Goal: Task Accomplishment & Management: Use online tool/utility

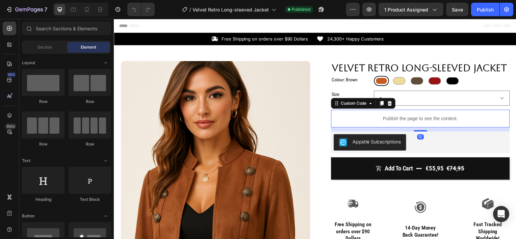
click at [406, 127] on div "Publish the page to see the content." at bounding box center [423, 120] width 180 height 18
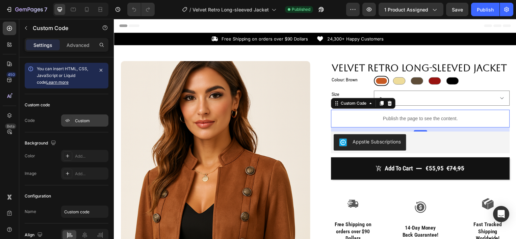
click at [75, 120] on div "Custom" at bounding box center [91, 121] width 32 height 6
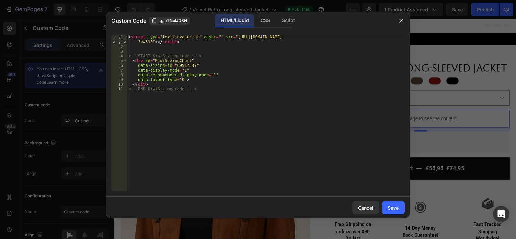
click at [196, 90] on div "< script type = "text/javascript" async = "" src = "https://app.kiwisizing.com/…" at bounding box center [266, 120] width 278 height 171
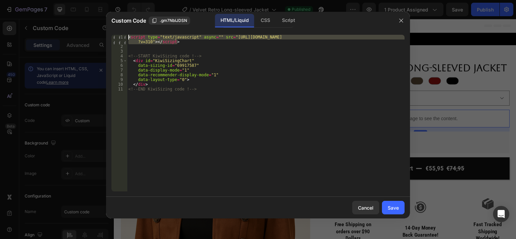
drag, startPoint x: 188, startPoint y: 42, endPoint x: 127, endPoint y: 35, distance: 61.5
click at [127, 35] on div "<!-- END KiwiSizing code !--> 1 2 3 4 5 6 7 8 9 10 11 < script type = "text/jav…" at bounding box center [258, 113] width 293 height 157
type textarea "<script type="text/javascript" async="" src="[URL][DOMAIN_NAME]"></script>"
click at [362, 210] on div "Cancel" at bounding box center [366, 207] width 16 height 7
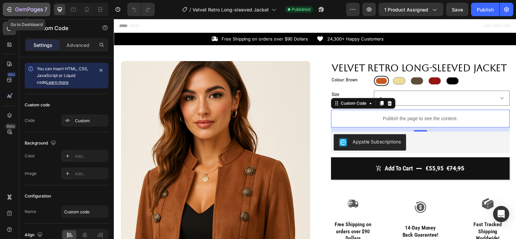
click at [11, 15] on button "7" at bounding box center [27, 10] width 48 height 14
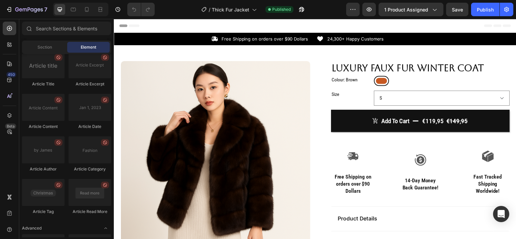
scroll to position [1864, 0]
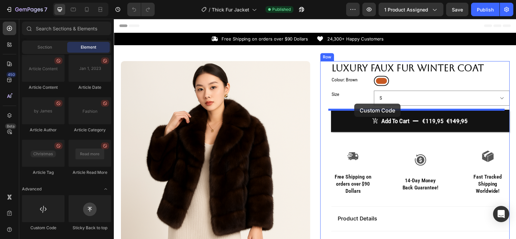
drag, startPoint x: 163, startPoint y: 234, endPoint x: 356, endPoint y: 104, distance: 232.7
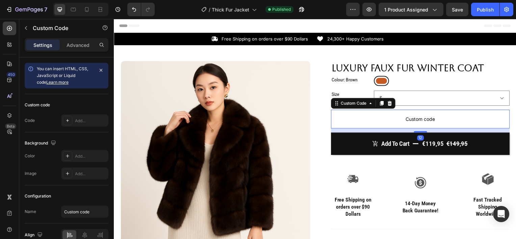
click at [366, 117] on span "Custom code" at bounding box center [423, 120] width 180 height 8
click at [72, 120] on div "Add..." at bounding box center [84, 121] width 47 height 12
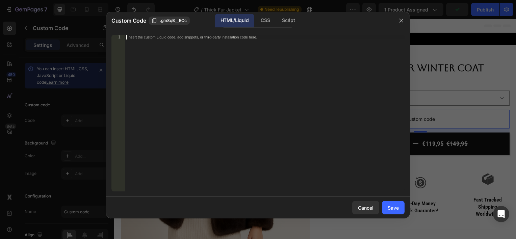
click at [145, 38] on div "Insert the custom Liquid code, add snippets, or third-party installation code h…" at bounding box center [251, 37] width 246 height 4
paste textarea "<script type="text/javascript" async="" src="https://app.kiwisizing.com/web/js/…"
type textarea "<script type="text/javascript" async="" src="https://app.kiwisizing.com/web/js/…"
click at [394, 210] on div "Save" at bounding box center [393, 207] width 11 height 7
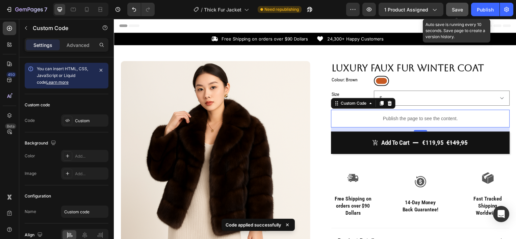
click at [452, 12] on div "Save" at bounding box center [457, 9] width 11 height 7
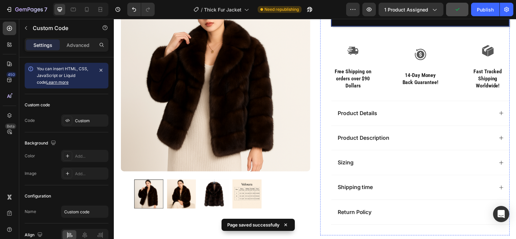
scroll to position [131, 0]
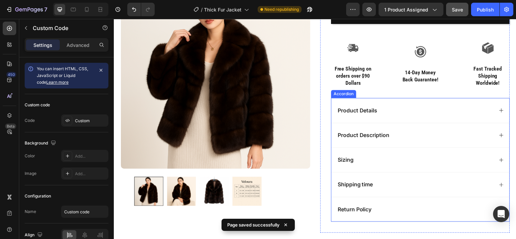
click at [386, 111] on div "Product Details" at bounding box center [417, 111] width 158 height 9
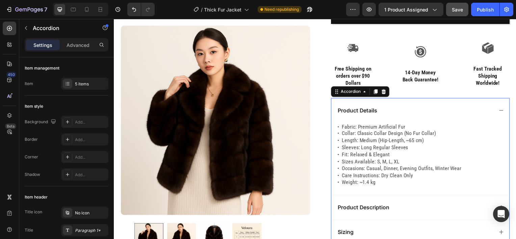
click at [391, 112] on div "Product Details" at bounding box center [417, 111] width 158 height 9
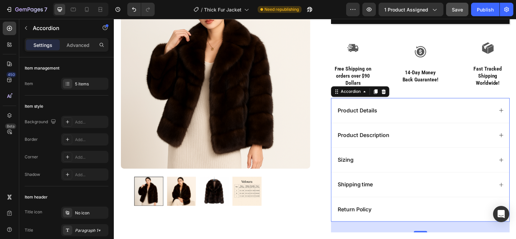
click at [394, 140] on div "Product Description" at bounding box center [417, 136] width 158 height 9
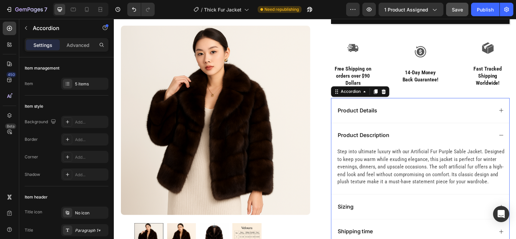
click at [405, 140] on div "Product Description" at bounding box center [417, 136] width 158 height 9
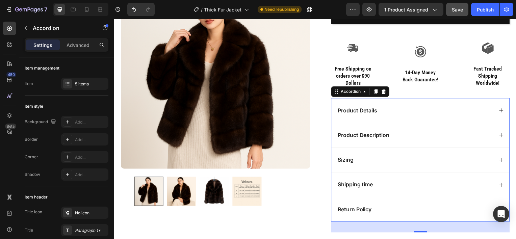
click at [408, 164] on div "Sizing" at bounding box center [417, 160] width 158 height 9
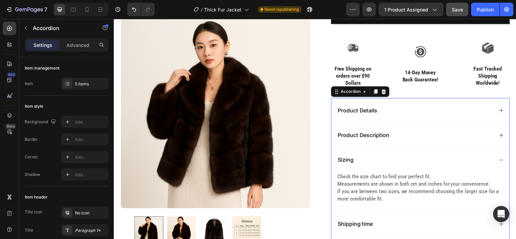
click at [411, 164] on div "Sizing" at bounding box center [417, 160] width 158 height 9
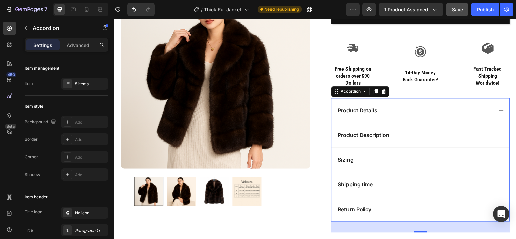
click at [416, 142] on div "Product Description" at bounding box center [422, 136] width 179 height 25
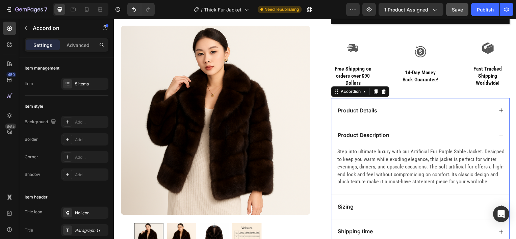
click at [416, 142] on div "Product Description" at bounding box center [422, 136] width 179 height 25
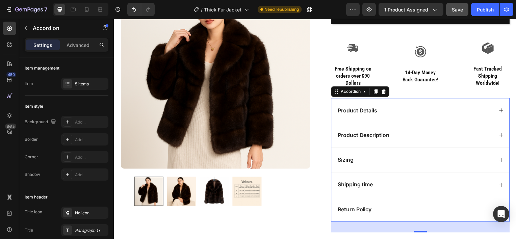
click at [333, 107] on div "Product Details" at bounding box center [422, 111] width 179 height 25
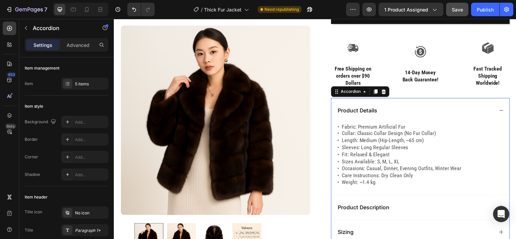
click at [333, 107] on div "Product Details" at bounding box center [422, 111] width 179 height 25
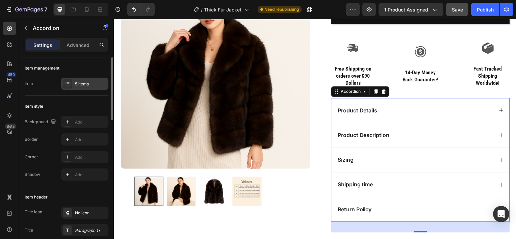
click at [89, 80] on div "5 items" at bounding box center [84, 84] width 47 height 12
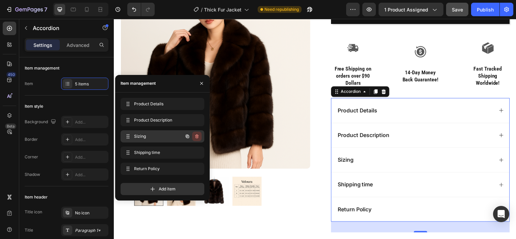
click at [197, 136] on icon "button" at bounding box center [197, 137] width 0 height 2
click at [197, 136] on div "Delete" at bounding box center [192, 136] width 13 height 6
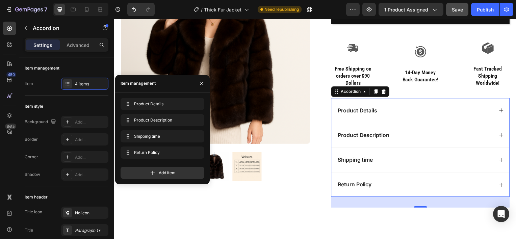
click at [422, 137] on div "Product Description" at bounding box center [417, 136] width 158 height 9
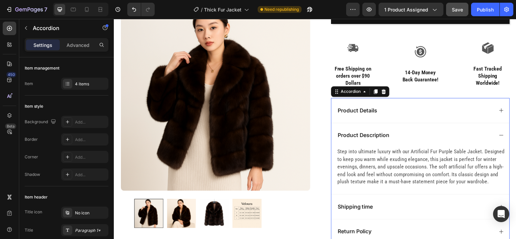
click at [422, 137] on div "Product Description" at bounding box center [417, 136] width 158 height 9
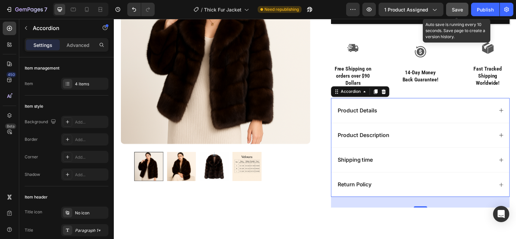
click at [462, 10] on span "Save" at bounding box center [457, 10] width 11 height 6
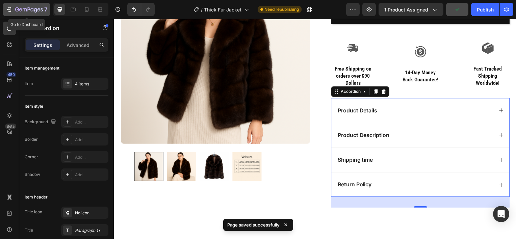
click at [13, 8] on div "7" at bounding box center [27, 9] width 42 height 8
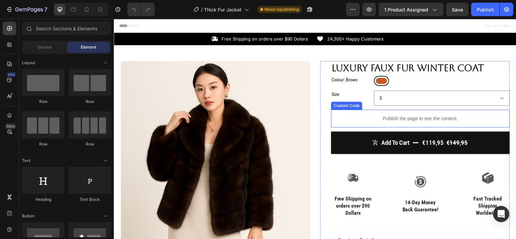
click at [402, 118] on p "Publish the page to see the content." at bounding box center [423, 119] width 180 height 7
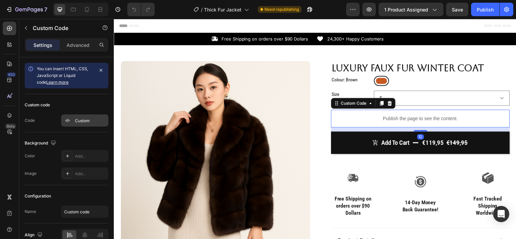
click at [74, 117] on div "Custom" at bounding box center [84, 121] width 47 height 12
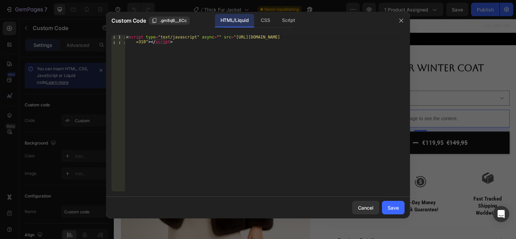
type textarea "<script type="text/javascript" async="" src="[URL][DOMAIN_NAME]"></script>"
click at [169, 46] on div "< script type = "text/javascript" async = "" src = "https://app.kiwisizing.com/…" at bounding box center [265, 123] width 280 height 176
click at [145, 56] on div "< script type = "text/javascript" async = "" src = "https://app.kiwisizing.com/…" at bounding box center [265, 120] width 280 height 171
paste textarea "<!-- END KiwiSizing code !-->"
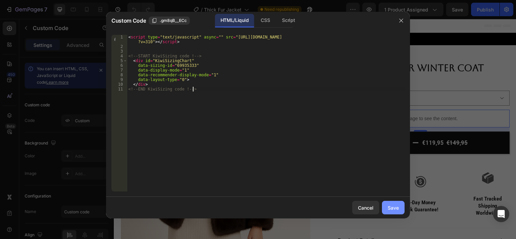
click at [396, 213] on button "Save" at bounding box center [393, 208] width 23 height 14
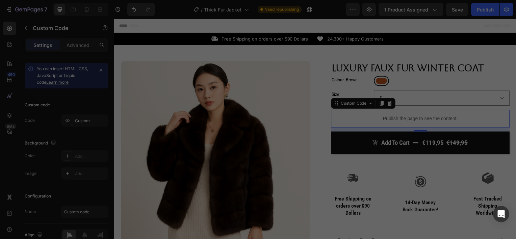
type textarea "</div> <!-- END KiwiSizing code !-->"
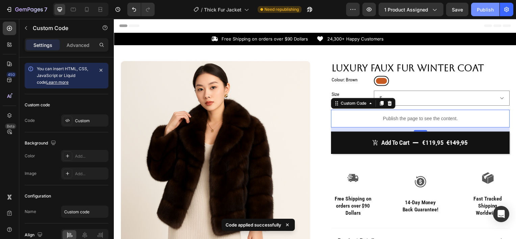
click at [484, 11] on div "Publish" at bounding box center [485, 9] width 17 height 7
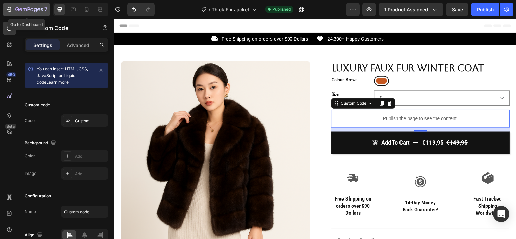
click at [28, 6] on div "7" at bounding box center [31, 9] width 32 height 8
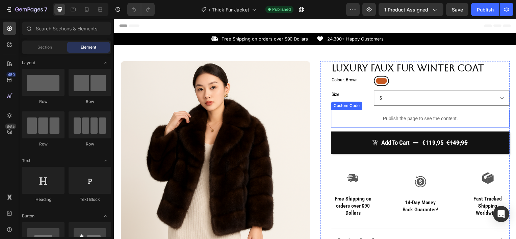
click at [391, 117] on p "Publish the page to see the content." at bounding box center [423, 119] width 180 height 7
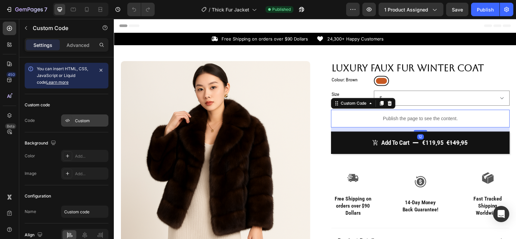
click at [80, 115] on div "Custom" at bounding box center [84, 121] width 47 height 12
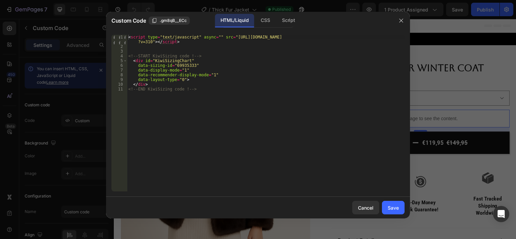
type textarea "<script type="text/javascript" async="" src="[URL][DOMAIN_NAME]"></script>"
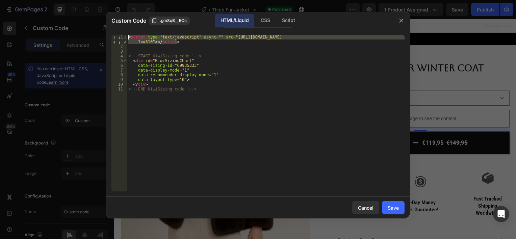
drag, startPoint x: 181, startPoint y: 40, endPoint x: 130, endPoint y: 34, distance: 51.4
click at [130, 34] on div "<script type="text/javascript" async="" src="https://app.kiwisizing.com/web/js/…" at bounding box center [258, 113] width 304 height 168
click at [403, 19] on icon "button" at bounding box center [401, 20] width 5 height 5
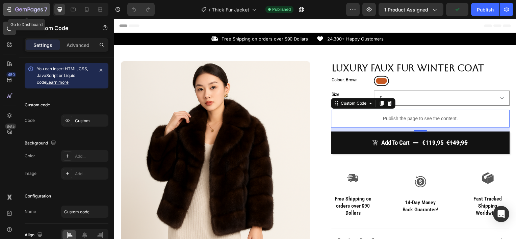
click at [20, 9] on icon "button" at bounding box center [20, 9] width 3 height 3
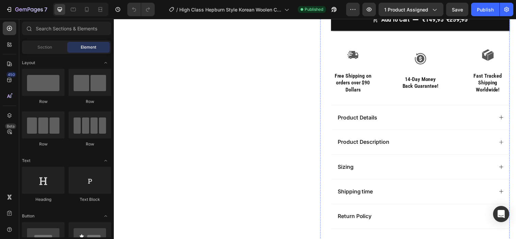
scroll to position [141, 0]
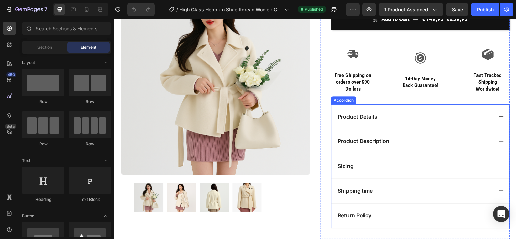
click at [397, 116] on div "Product Details" at bounding box center [417, 117] width 158 height 9
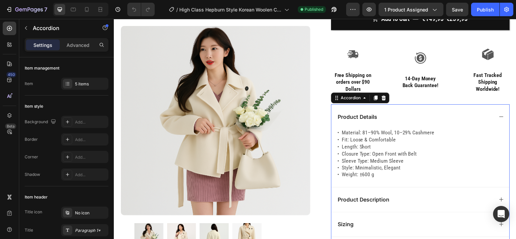
click at [397, 116] on div "Product Details" at bounding box center [417, 117] width 158 height 9
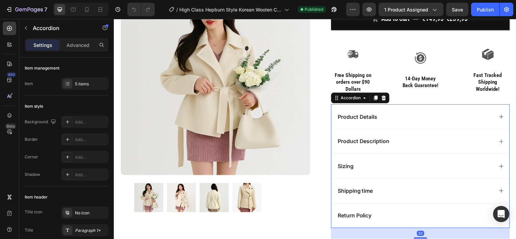
click at [405, 143] on div "Product Description" at bounding box center [417, 142] width 158 height 9
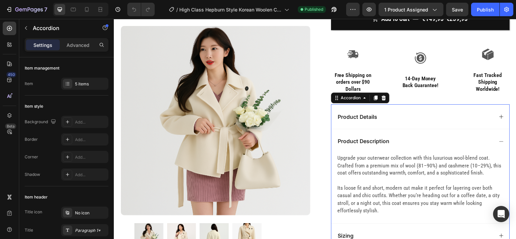
click at [405, 142] on div "Product Description" at bounding box center [417, 142] width 158 height 9
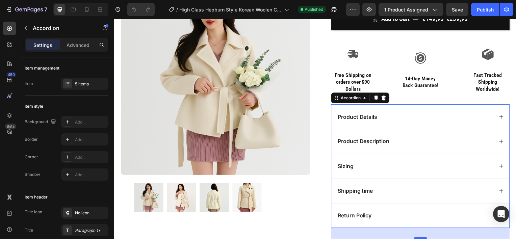
click at [396, 164] on div "Sizing" at bounding box center [417, 167] width 158 height 9
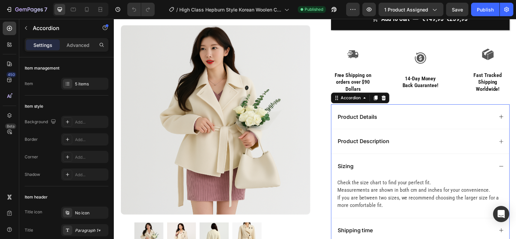
click at [396, 164] on div "Sizing" at bounding box center [417, 167] width 158 height 9
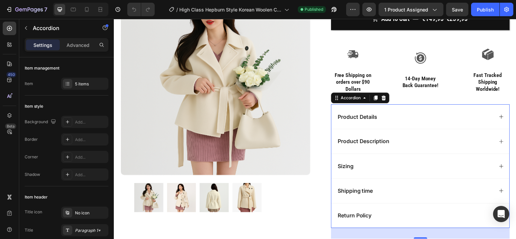
click at [396, 164] on div "Sizing" at bounding box center [417, 167] width 158 height 9
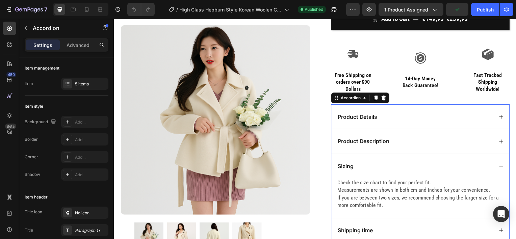
click at [396, 164] on div "Sizing" at bounding box center [417, 167] width 158 height 9
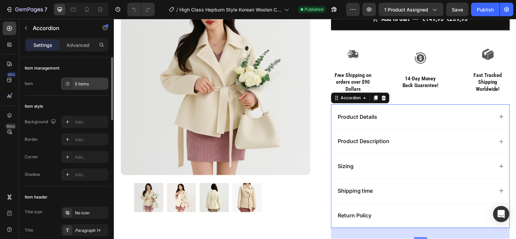
click at [92, 86] on div "5 items" at bounding box center [91, 84] width 32 height 6
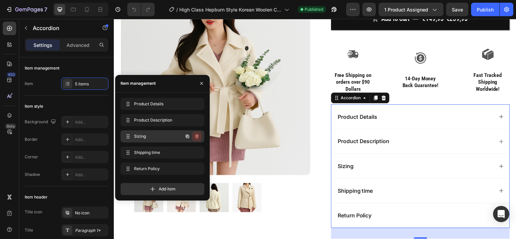
click at [197, 135] on icon "button" at bounding box center [196, 137] width 3 height 4
click at [197, 135] on div "Delete" at bounding box center [192, 136] width 13 height 6
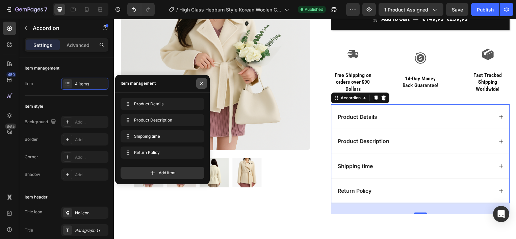
click at [204, 86] on icon "button" at bounding box center [201, 83] width 5 height 5
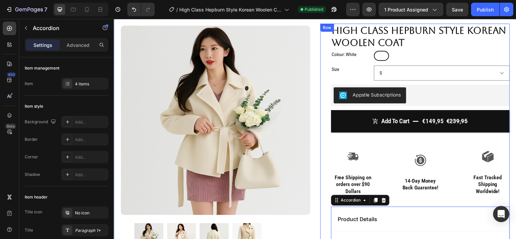
scroll to position [0, 0]
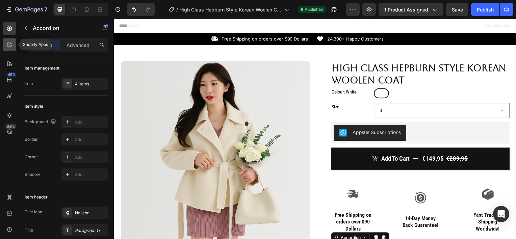
click at [12, 41] on icon at bounding box center [9, 44] width 7 height 7
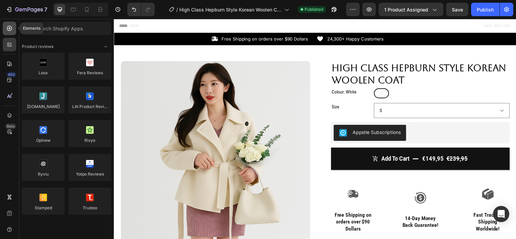
click at [11, 28] on icon at bounding box center [9, 28] width 7 height 7
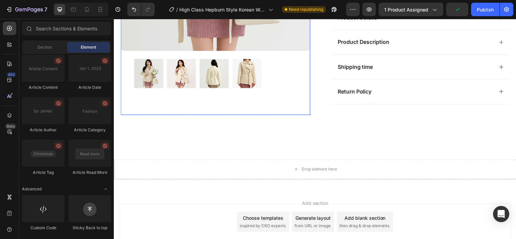
scroll to position [242, 0]
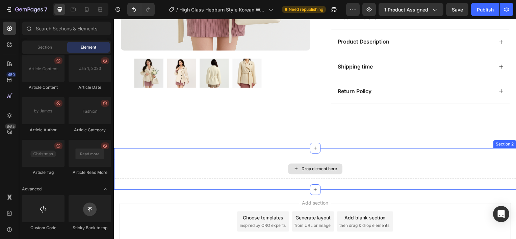
click at [334, 166] on div "Drop element here" at bounding box center [316, 170] width 55 height 11
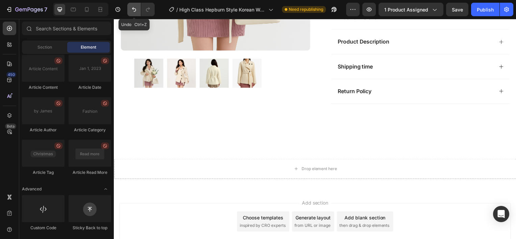
click at [132, 8] on icon "Undo/Redo" at bounding box center [134, 9] width 7 height 7
drag, startPoint x: 132, startPoint y: 7, endPoint x: 97, endPoint y: 55, distance: 58.8
click at [132, 7] on icon "Undo/Redo" at bounding box center [134, 9] width 7 height 7
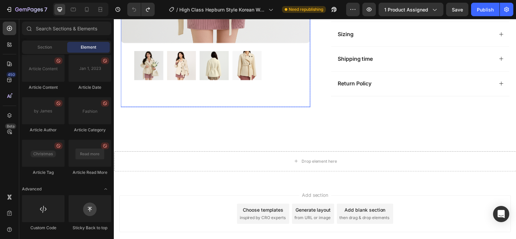
scroll to position [283, 0]
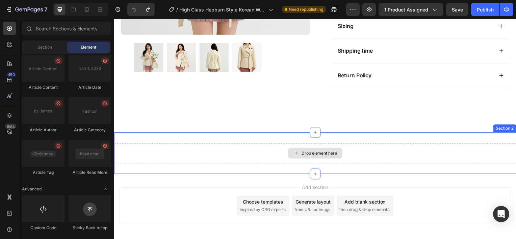
click at [353, 152] on div "Drop element here" at bounding box center [317, 154] width 406 height 20
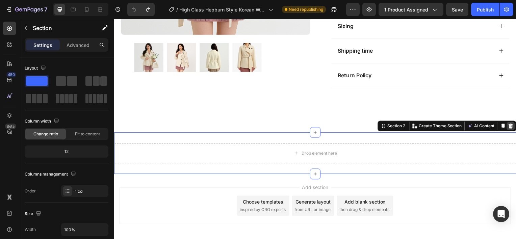
click at [512, 126] on icon at bounding box center [514, 126] width 4 height 5
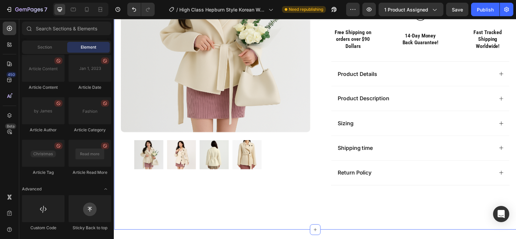
scroll to position [178, 0]
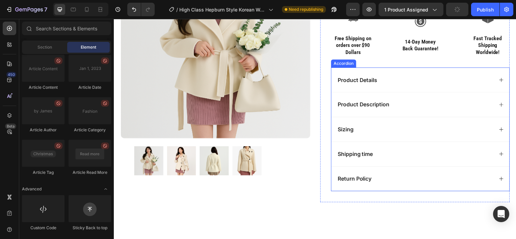
click at [333, 118] on div "Sizing" at bounding box center [422, 130] width 179 height 25
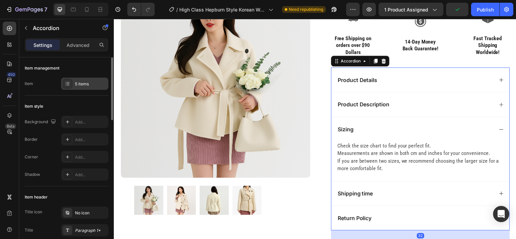
click at [92, 85] on div "5 items" at bounding box center [91, 84] width 32 height 6
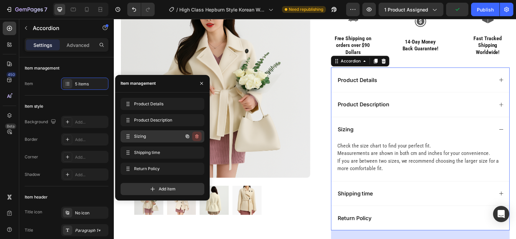
click at [199, 139] on icon "button" at bounding box center [196, 136] width 5 height 5
click at [198, 138] on div "Delete" at bounding box center [192, 136] width 13 height 6
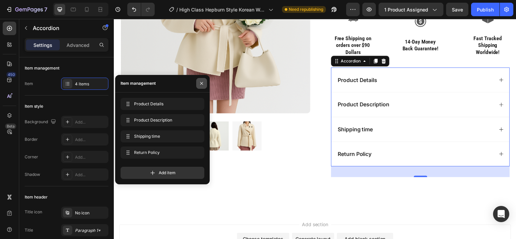
click at [199, 85] on icon "button" at bounding box center [201, 83] width 5 height 5
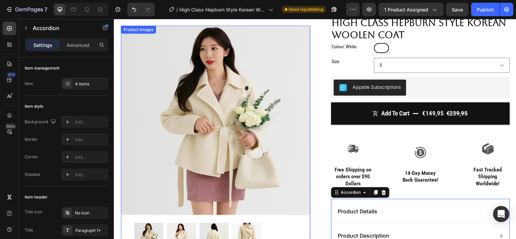
scroll to position [42, 0]
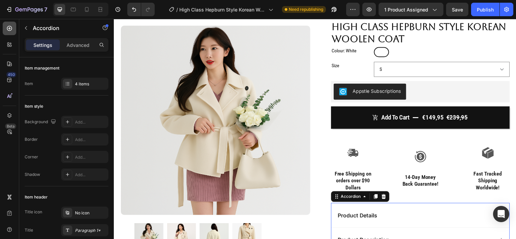
click at [9, 31] on icon at bounding box center [9, 28] width 7 height 7
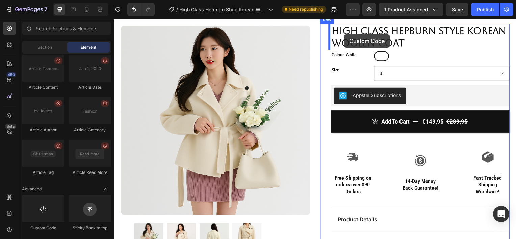
scroll to position [33, 0]
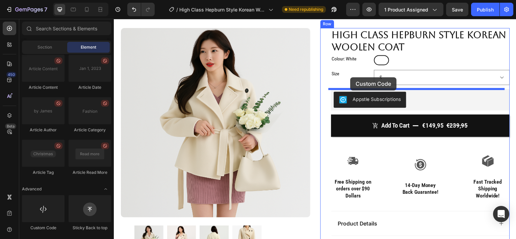
drag, startPoint x: 161, startPoint y: 233, endPoint x: 352, endPoint y: 78, distance: 245.8
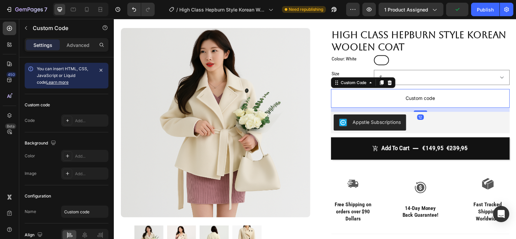
click at [370, 97] on span "Custom code" at bounding box center [423, 99] width 180 height 8
click at [79, 117] on div "Add..." at bounding box center [84, 121] width 47 height 12
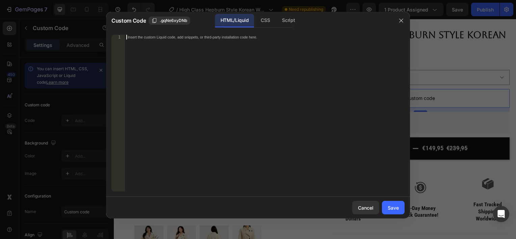
click at [200, 40] on div "Insert the custom Liquid code, add snippets, or third-party installation code h…" at bounding box center [265, 118] width 280 height 166
paste textarea "<script type="text/javascript" async="" src="https://app.kiwisizing.com/web/js/…"
type textarea "<script type="text/javascript" async="" src="https://app.kiwisizing.com/web/js/…"
click at [396, 209] on div "Save" at bounding box center [393, 207] width 11 height 7
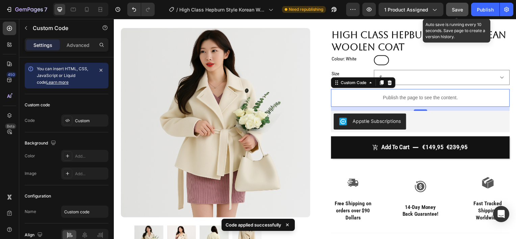
click at [456, 7] on span "Save" at bounding box center [457, 10] width 11 height 6
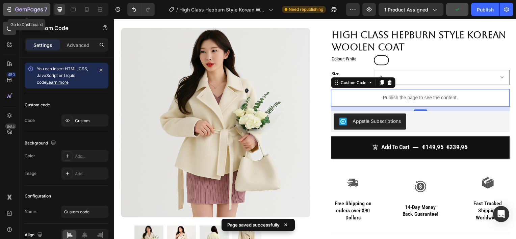
click at [16, 10] on icon "button" at bounding box center [29, 10] width 28 height 6
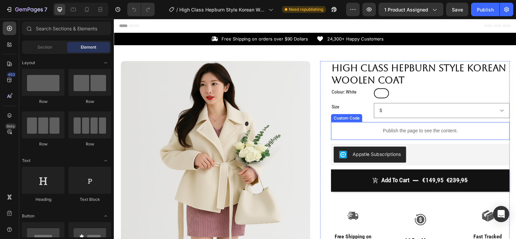
click at [362, 129] on p "Publish the page to see the content." at bounding box center [423, 131] width 180 height 7
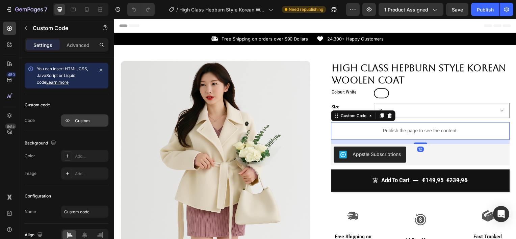
click at [73, 122] on div "Custom" at bounding box center [84, 121] width 47 height 12
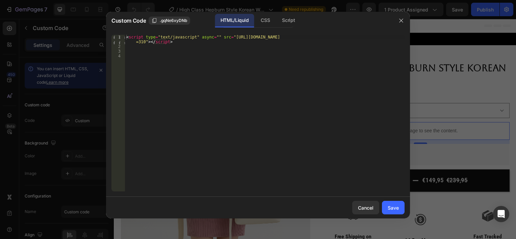
click at [137, 56] on div "< script type = "text/javascript" async = "" src = "[URL][DOMAIN_NAME] =310" > …" at bounding box center [265, 120] width 280 height 171
paste textarea "<!-- END KiwiSizing code !-->"
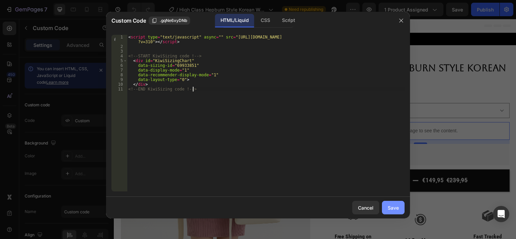
click at [399, 210] on button "Save" at bounding box center [393, 208] width 23 height 14
type textarea "</div> <!-- END KiwiSizing code !-->"
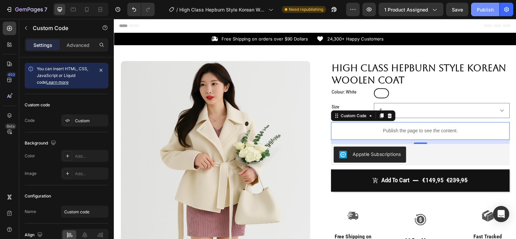
click at [481, 9] on div "Publish" at bounding box center [485, 9] width 17 height 7
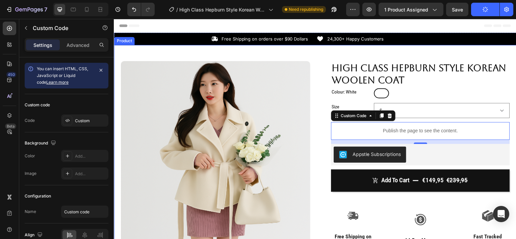
click at [326, 50] on div "Product Images Row High Class Hepburn Style Korean Woolen Coat Product Title Co…" at bounding box center [317, 212] width 406 height 334
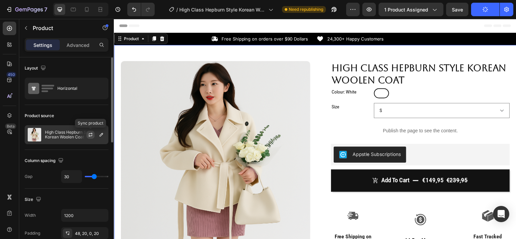
click at [90, 132] on icon "button" at bounding box center [90, 134] width 5 height 5
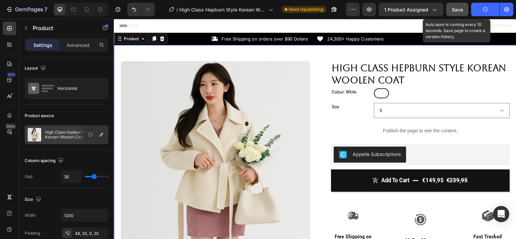
click at [460, 12] on span "Save" at bounding box center [457, 10] width 11 height 6
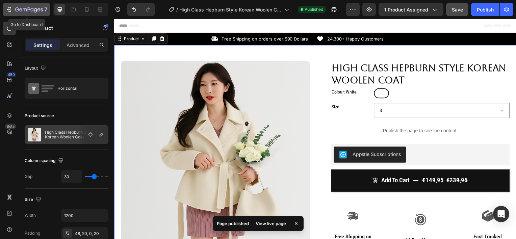
click at [29, 6] on div "7" at bounding box center [31, 9] width 32 height 8
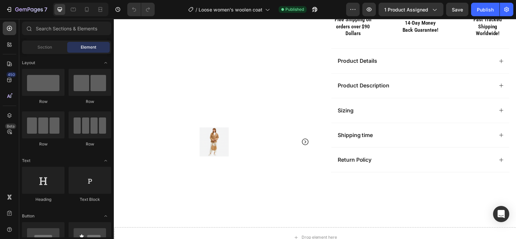
scroll to position [191, 0]
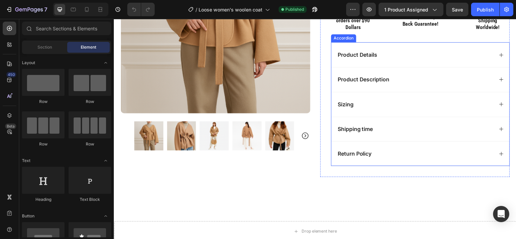
click at [374, 108] on div "Sizing" at bounding box center [422, 104] width 179 height 25
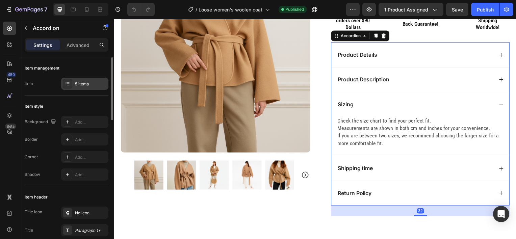
click at [91, 83] on div "5 items" at bounding box center [91, 84] width 32 height 6
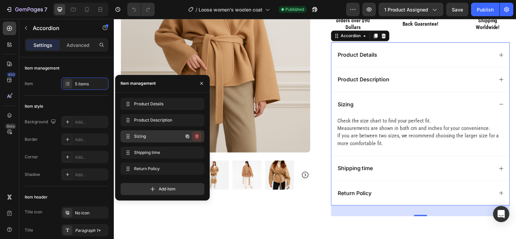
click at [195, 136] on icon "button" at bounding box center [196, 136] width 5 height 5
click at [195, 137] on div "Delete" at bounding box center [192, 136] width 13 height 6
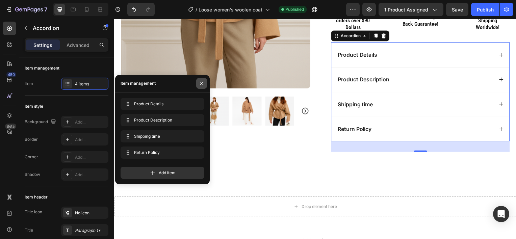
click at [200, 82] on icon "button" at bounding box center [201, 83] width 5 height 5
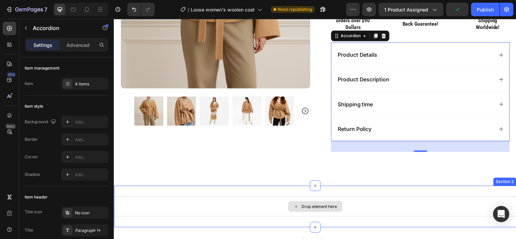
click at [455, 202] on div "Drop element here" at bounding box center [317, 208] width 406 height 20
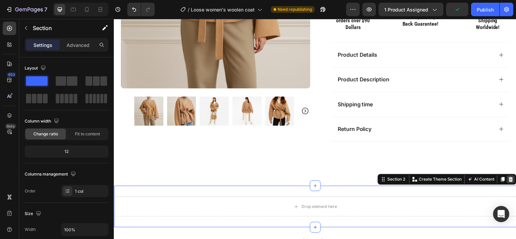
click at [512, 179] on div at bounding box center [514, 180] width 8 height 8
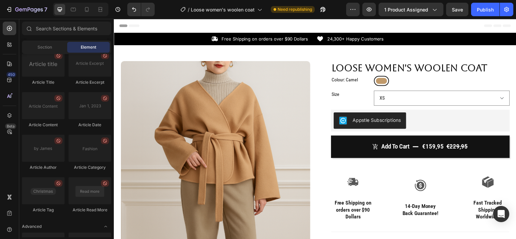
scroll to position [1864, 0]
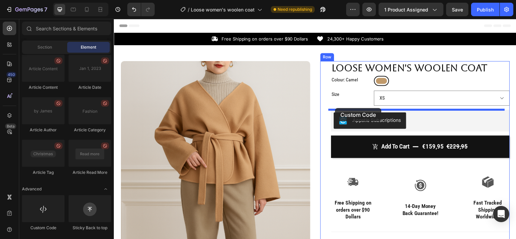
drag, startPoint x: 163, startPoint y: 229, endPoint x: 338, endPoint y: 110, distance: 211.4
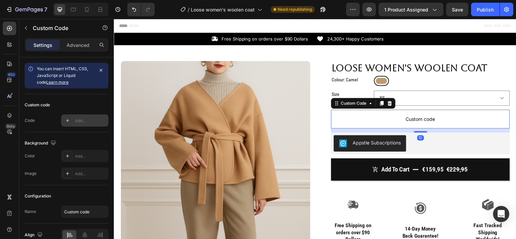
click at [74, 117] on div "Add..." at bounding box center [84, 121] width 47 height 12
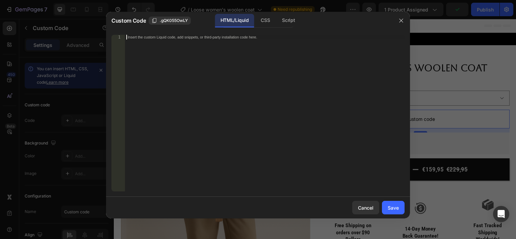
click at [149, 37] on div "Insert the custom Liquid code, add snippets, or third-party installation code h…" at bounding box center [251, 37] width 246 height 4
paste textarea "<script type="text/javascript" async="" src="https://app.kiwisizing.com/web/js/…"
type textarea "<script type="text/javascript" async="" src="https://app.kiwisizing.com/web/js/…"
click at [393, 202] on button "Save" at bounding box center [393, 208] width 23 height 14
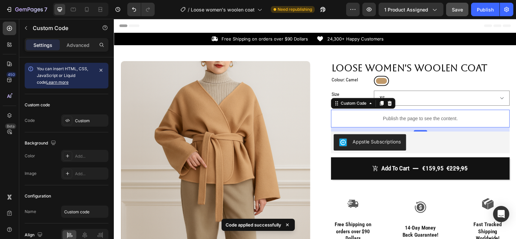
click at [464, 11] on button "Save" at bounding box center [457, 10] width 22 height 14
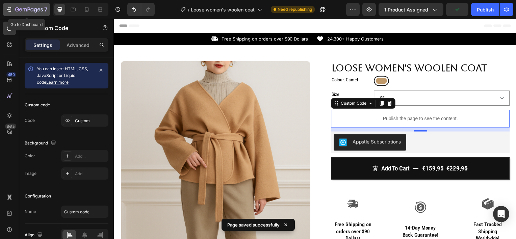
click at [12, 8] on icon "button" at bounding box center [9, 9] width 7 height 7
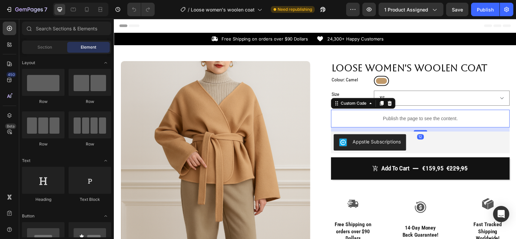
click at [404, 119] on p "Publish the page to see the content." at bounding box center [423, 119] width 180 height 7
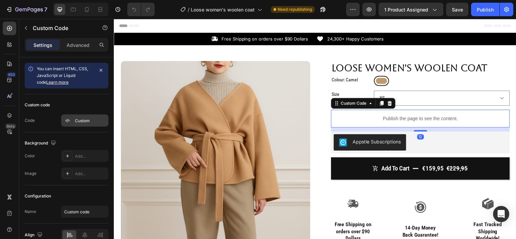
click at [87, 117] on div "Custom" at bounding box center [84, 121] width 47 height 12
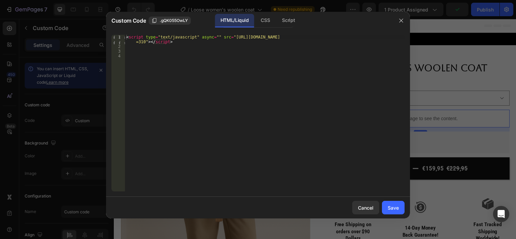
click at [159, 58] on div "< script type = "text/javascript" async = "" src = "[URL][DOMAIN_NAME] =310" > …" at bounding box center [265, 120] width 280 height 171
paste textarea "<!-- END KiwiSizing code !-->"
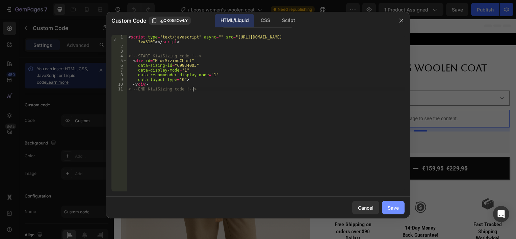
click at [396, 211] on div "Save" at bounding box center [393, 207] width 11 height 7
type textarea "</div> <!-- END KiwiSizing code !-->"
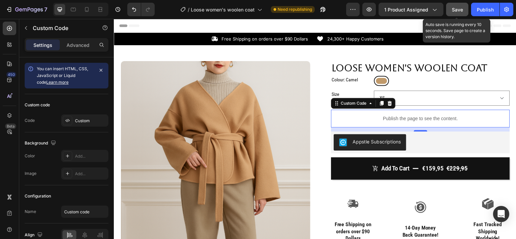
click at [456, 8] on span "Save" at bounding box center [457, 10] width 11 height 6
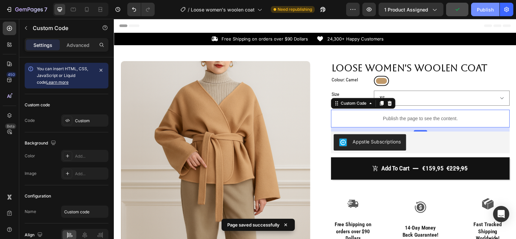
click at [478, 11] on div "Publish" at bounding box center [485, 9] width 17 height 7
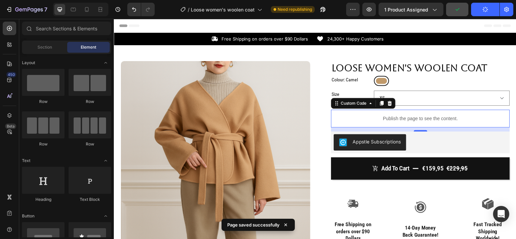
click at [301, 28] on div "Header" at bounding box center [316, 26] width 395 height 14
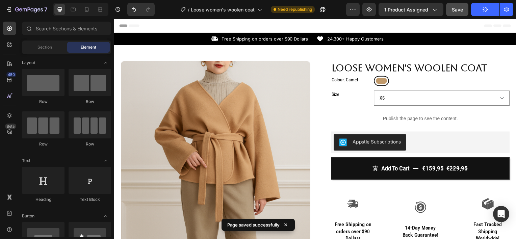
click at [157, 26] on div "Header" at bounding box center [316, 26] width 395 height 14
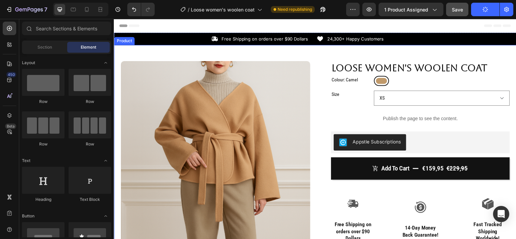
click at [176, 52] on div "Product Images Row Loose women's woolen coat Product Title Colour: Camel Camel …" at bounding box center [317, 205] width 406 height 321
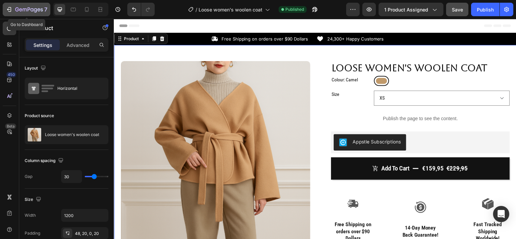
click at [22, 9] on icon "button" at bounding box center [29, 10] width 28 height 6
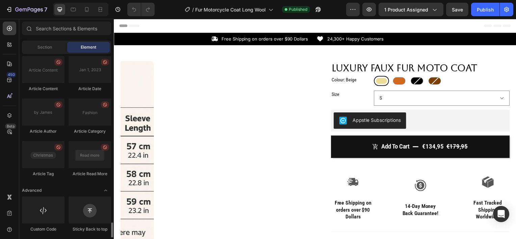
scroll to position [1864, 0]
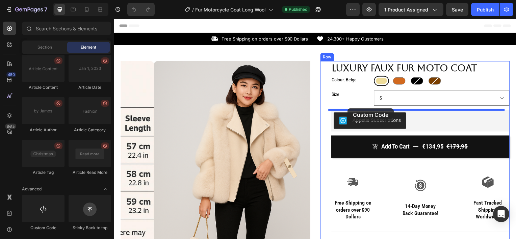
drag, startPoint x: 160, startPoint y: 222, endPoint x: 349, endPoint y: 109, distance: 220.8
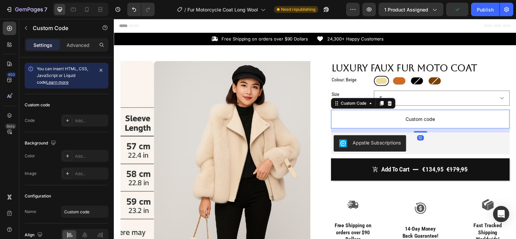
click at [344, 120] on span "Custom code" at bounding box center [423, 120] width 180 height 8
click at [81, 120] on div "Add..." at bounding box center [91, 121] width 32 height 6
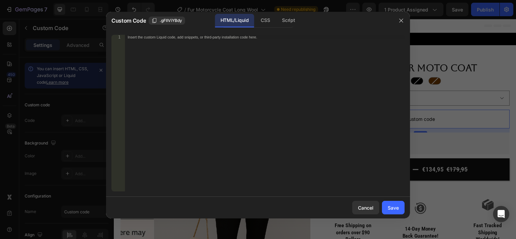
click at [160, 37] on div "Insert the custom Liquid code, add snippets, or third-party installation code h…" at bounding box center [251, 37] width 246 height 4
paste textarea "<script type="text/javascript" async="" src="[URL][DOMAIN_NAME]"></script>"
type textarea "<script type="text/javascript" async="" src="[URL][DOMAIN_NAME]"></script>"
click at [396, 203] on button "Save" at bounding box center [393, 208] width 23 height 14
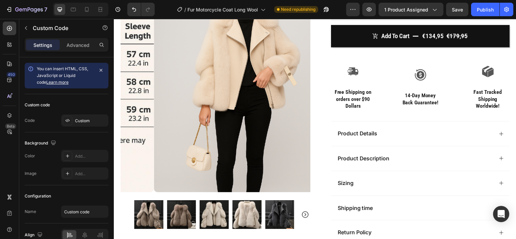
scroll to position [141, 0]
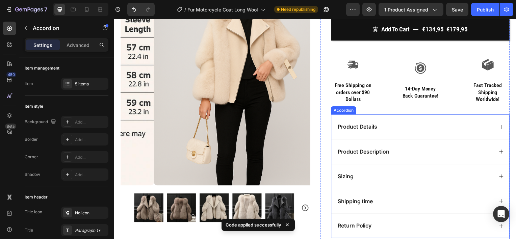
click at [357, 174] on div "Sizing" at bounding box center [417, 177] width 158 height 9
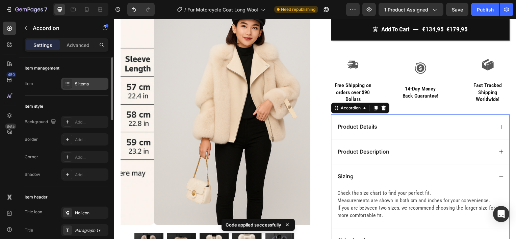
click at [82, 88] on div "5 items" at bounding box center [84, 84] width 47 height 12
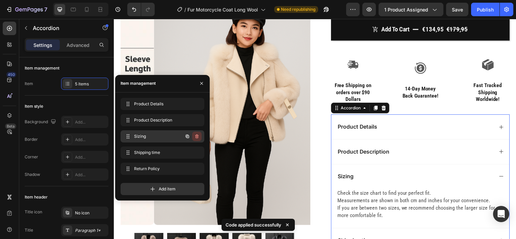
click at [198, 137] on icon "button" at bounding box center [196, 137] width 3 height 4
click at [195, 137] on div "Delete" at bounding box center [192, 136] width 13 height 6
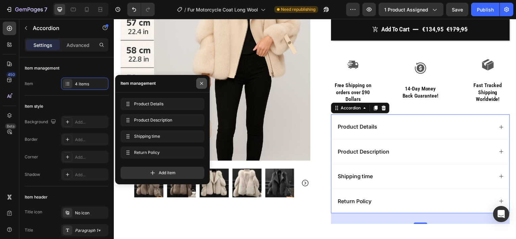
click at [199, 86] on button "button" at bounding box center [201, 83] width 11 height 11
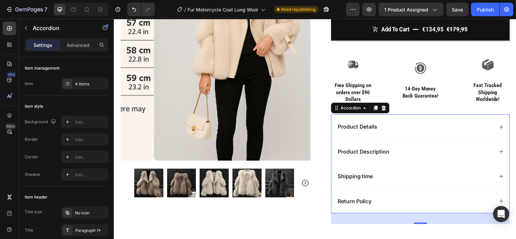
click at [420, 150] on div "Product Description" at bounding box center [417, 152] width 158 height 9
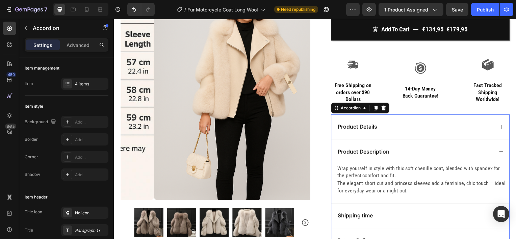
click at [420, 150] on div "Product Description" at bounding box center [417, 152] width 158 height 9
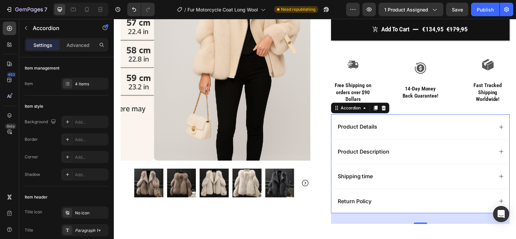
click at [398, 135] on div "Product Details" at bounding box center [422, 127] width 179 height 25
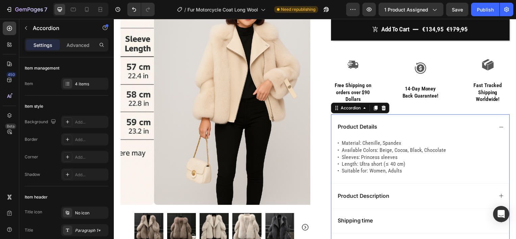
click at [400, 125] on div "Product Details" at bounding box center [417, 127] width 158 height 9
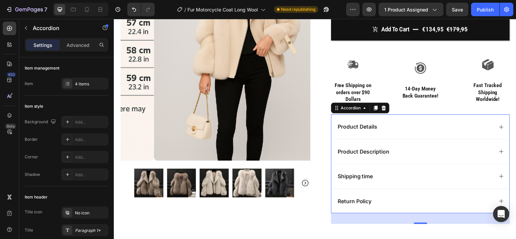
click at [400, 125] on div "Product Details" at bounding box center [417, 127] width 158 height 9
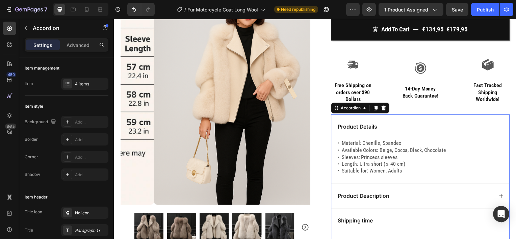
click at [400, 125] on div "Product Details" at bounding box center [417, 127] width 158 height 9
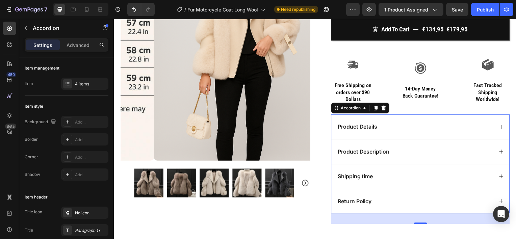
click at [384, 126] on div "Product Details" at bounding box center [417, 127] width 158 height 9
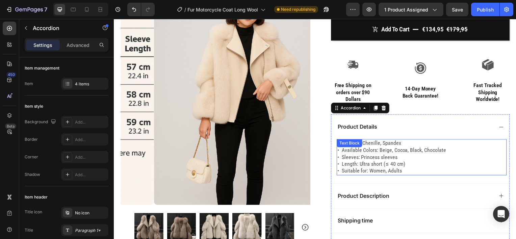
click at [382, 154] on p "• Available Colors: Beige, Cocoa, Black, Chocolate • Sleeves: Princess sleeves …" at bounding box center [424, 162] width 170 height 28
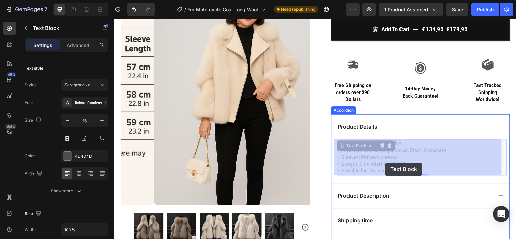
drag, startPoint x: 405, startPoint y: 163, endPoint x: 388, endPoint y: 164, distance: 16.9
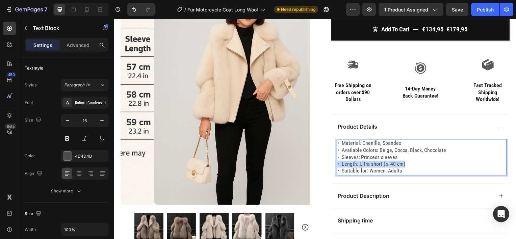
drag, startPoint x: 402, startPoint y: 165, endPoint x: 336, endPoint y: 164, distance: 65.9
click at [338, 164] on div "• Material: Chenille, Spandex • Available Colors: Beige, Cocoa, Black, Chocolat…" at bounding box center [423, 158] width 171 height 37
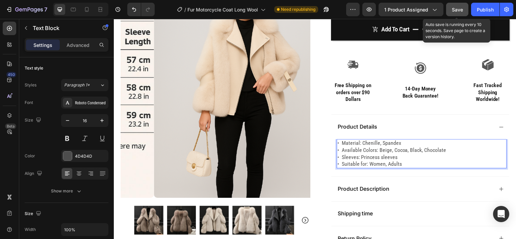
click at [459, 6] on div "Save" at bounding box center [457, 9] width 11 height 7
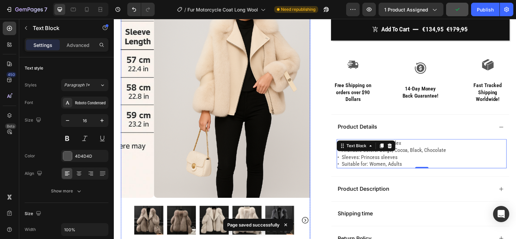
scroll to position [0, 0]
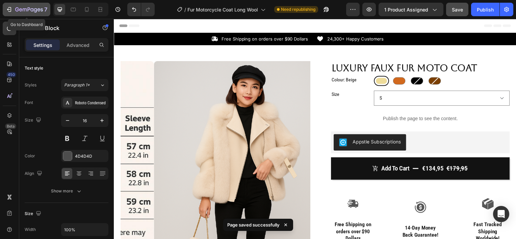
click at [7, 11] on icon "button" at bounding box center [9, 9] width 7 height 7
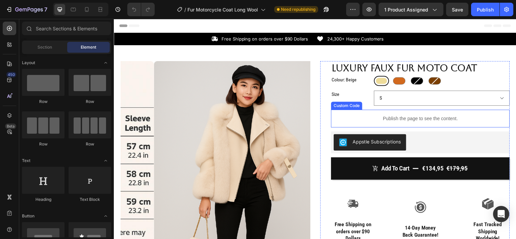
click at [409, 123] on div "Publish the page to see the content." at bounding box center [423, 120] width 180 height 18
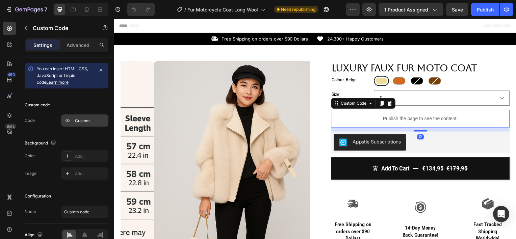
click at [90, 117] on div "Custom" at bounding box center [84, 121] width 47 height 12
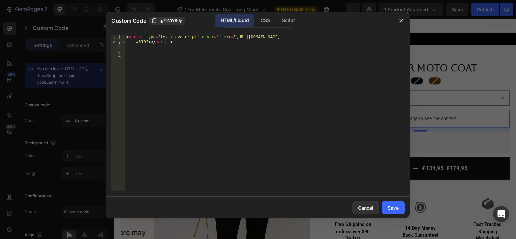
click at [138, 56] on div "< script type = "text/javascript" async = "" src = "[URL][DOMAIN_NAME] =310" > …" at bounding box center [265, 120] width 280 height 171
paste textarea "<!-- END KiwiSizing code !-->"
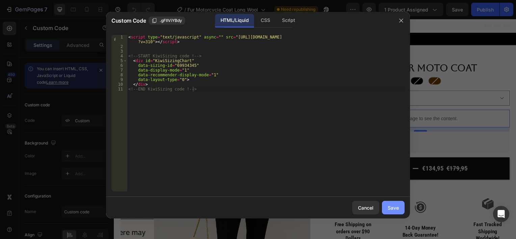
click at [396, 210] on div "Save" at bounding box center [393, 207] width 11 height 7
type textarea "</div> <!-- END KiwiSizing code !-->"
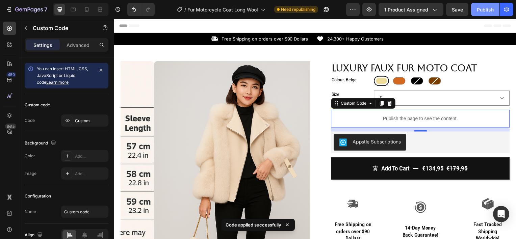
click at [488, 14] on button "Publish" at bounding box center [485, 10] width 28 height 14
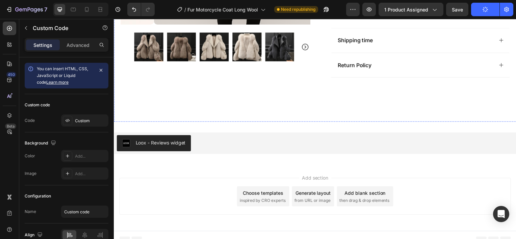
scroll to position [283, 0]
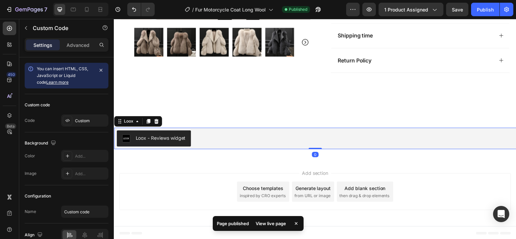
click at [350, 137] on div "Loox - Reviews widget" at bounding box center [317, 139] width 400 height 16
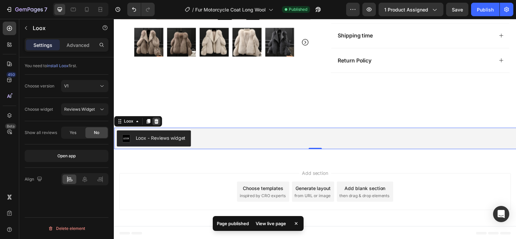
click at [157, 123] on icon at bounding box center [156, 122] width 4 height 5
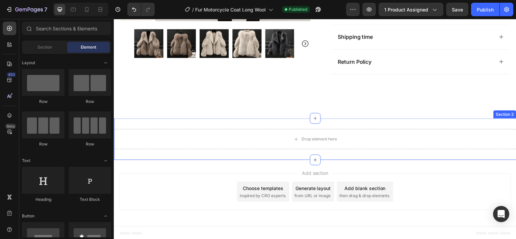
click at [445, 144] on div "Drop element here" at bounding box center [317, 140] width 406 height 20
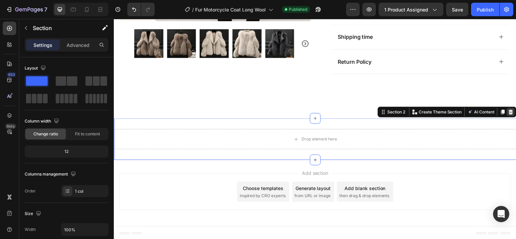
click at [511, 108] on div at bounding box center [514, 112] width 8 height 8
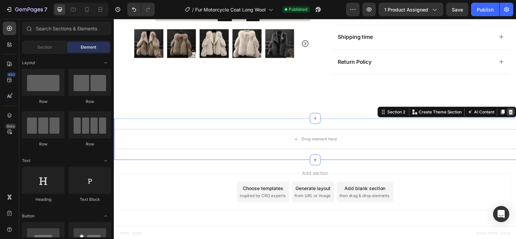
scroll to position [239, 0]
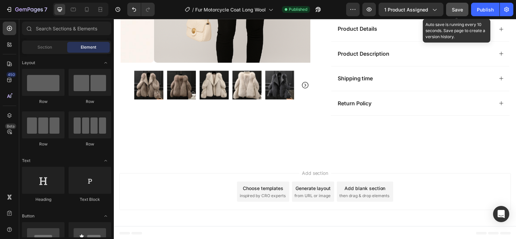
click at [457, 7] on span "Save" at bounding box center [457, 10] width 11 height 6
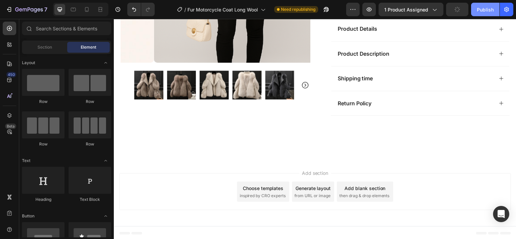
click at [488, 9] on div "Publish" at bounding box center [485, 9] width 17 height 7
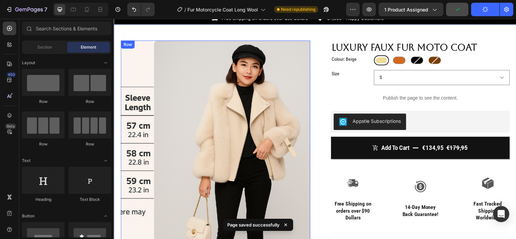
scroll to position [0, 0]
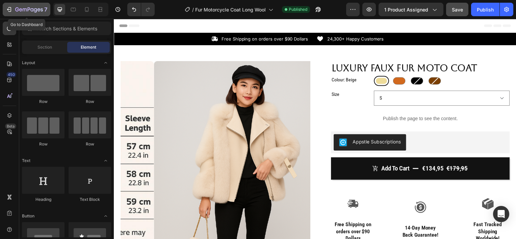
click at [15, 7] on div "7" at bounding box center [27, 9] width 42 height 8
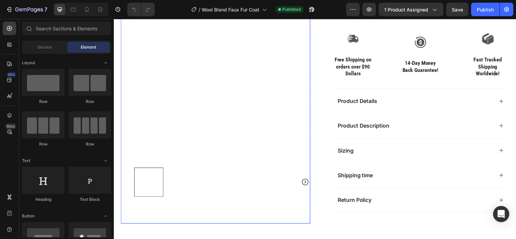
scroll to position [152, 0]
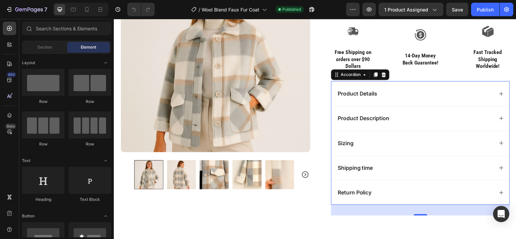
click at [371, 135] on div "Sizing" at bounding box center [422, 143] width 179 height 25
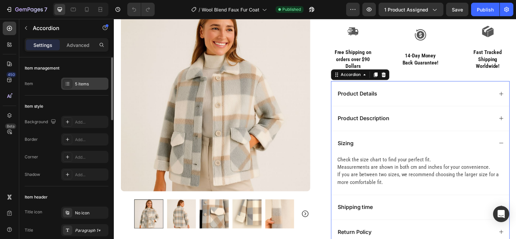
click at [86, 86] on div "5 items" at bounding box center [91, 84] width 32 height 6
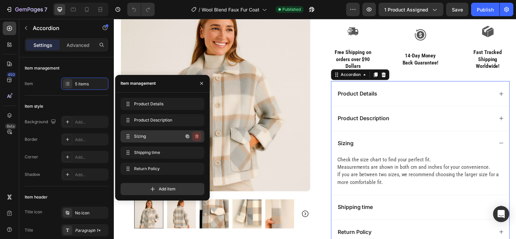
click at [198, 138] on icon "button" at bounding box center [196, 136] width 5 height 5
click at [198, 137] on div "Delete" at bounding box center [192, 136] width 13 height 6
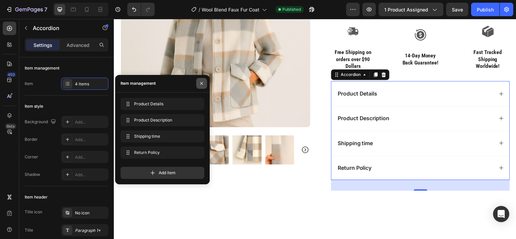
click at [201, 82] on icon "button" at bounding box center [201, 83] width 5 height 5
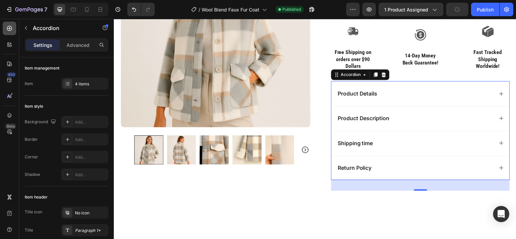
click at [9, 27] on icon at bounding box center [9, 28] width 3 height 3
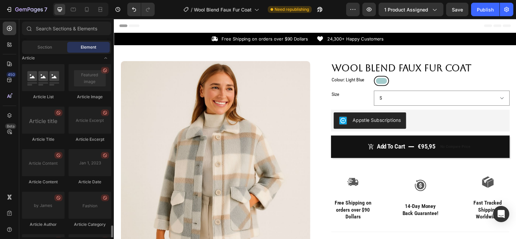
scroll to position [1864, 0]
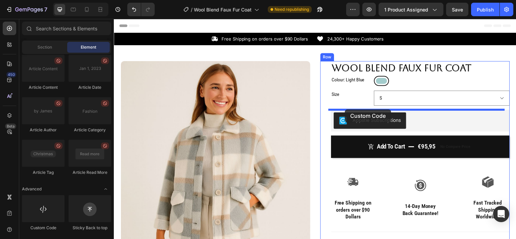
drag, startPoint x: 170, startPoint y: 228, endPoint x: 347, endPoint y: 110, distance: 212.2
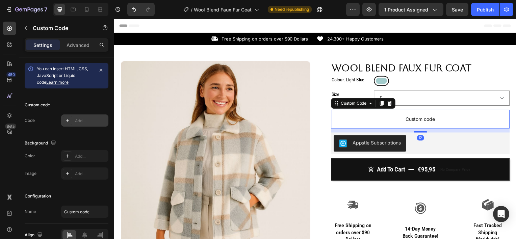
click at [85, 122] on div "Add..." at bounding box center [91, 121] width 32 height 6
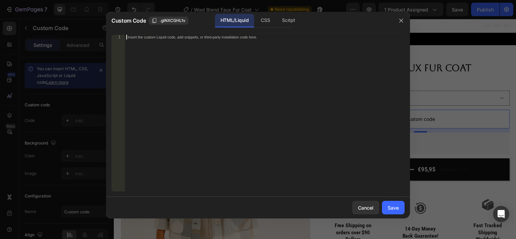
click at [146, 38] on div "Insert the custom Liquid code, add snippets, or third-party installation code h…" at bounding box center [251, 37] width 246 height 4
paste textarea "<script type="text/javascript" async="" src="[URL][DOMAIN_NAME]"></script>"
type textarea "<script type="text/javascript" async="" src="[URL][DOMAIN_NAME]"></script>"
click at [391, 205] on div "Save" at bounding box center [393, 207] width 11 height 7
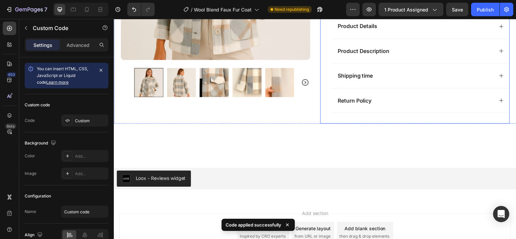
scroll to position [283, 0]
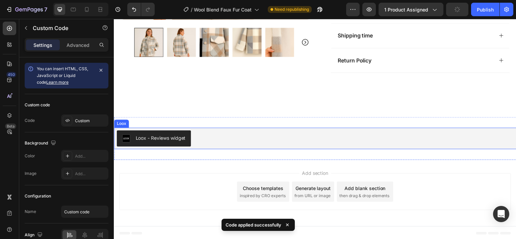
click at [294, 134] on div "Loox - Reviews widget" at bounding box center [317, 139] width 400 height 16
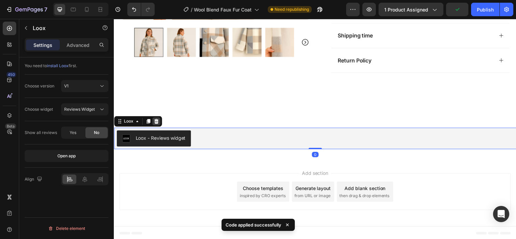
click at [155, 123] on icon at bounding box center [156, 121] width 5 height 5
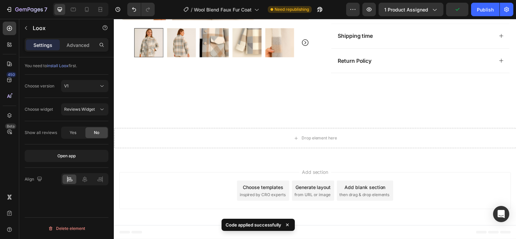
scroll to position [281, 0]
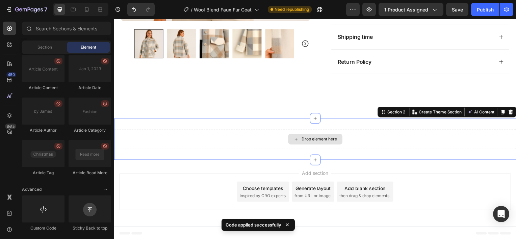
click at [234, 139] on div "Drop element here" at bounding box center [317, 140] width 406 height 20
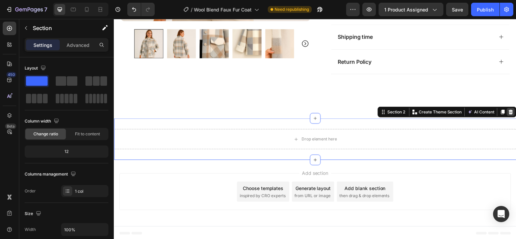
click at [512, 110] on icon at bounding box center [514, 112] width 4 height 5
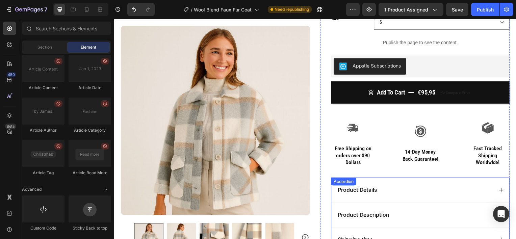
scroll to position [0, 0]
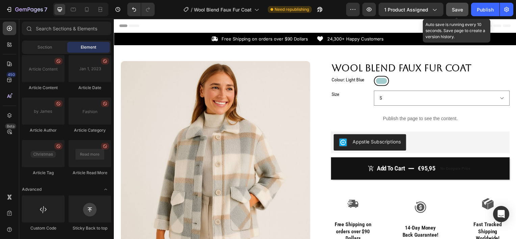
click at [452, 11] on span "Save" at bounding box center [457, 10] width 11 height 6
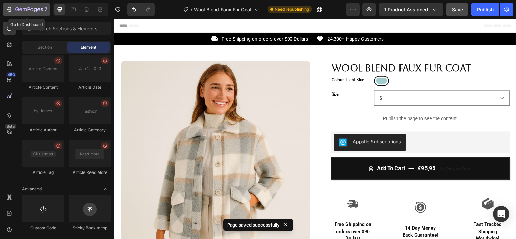
click at [13, 12] on div "7" at bounding box center [27, 9] width 42 height 8
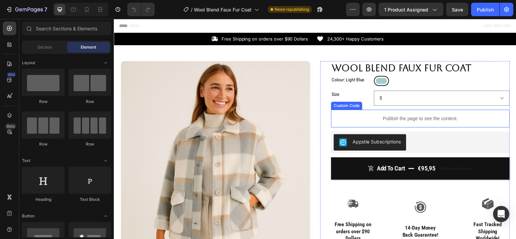
click at [390, 118] on p "Publish the page to see the content." at bounding box center [423, 119] width 180 height 7
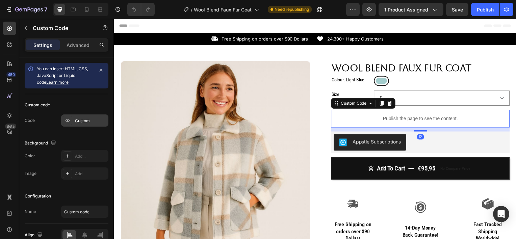
click at [93, 118] on div "Custom" at bounding box center [91, 121] width 32 height 6
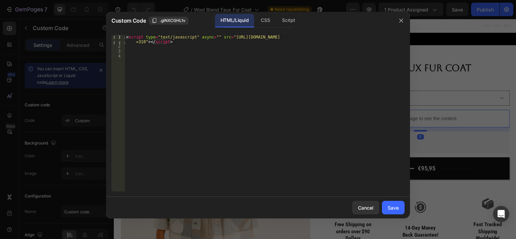
click at [131, 56] on div "< script type = "text/javascript" async = "" src = "[URL][DOMAIN_NAME] =310" > …" at bounding box center [265, 120] width 280 height 171
paste textarea "<!-- END KiwiSizing code !-->"
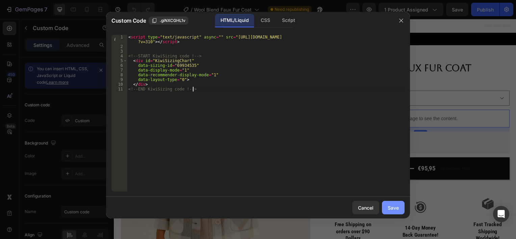
click at [393, 205] on div "Save" at bounding box center [393, 207] width 11 height 7
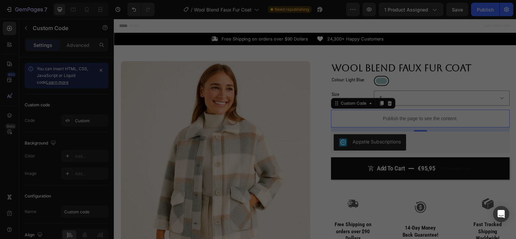
type textarea "</div> <!-- END KiwiSizing code !-->"
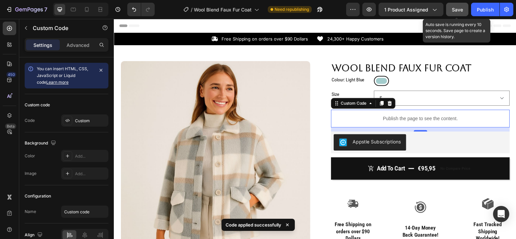
click at [459, 10] on span "Save" at bounding box center [457, 10] width 11 height 6
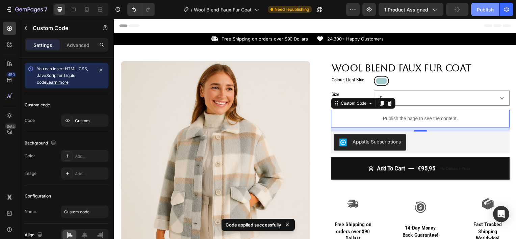
click at [474, 11] on button "Publish" at bounding box center [485, 10] width 28 height 14
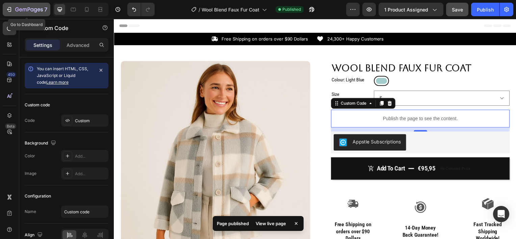
click at [6, 7] on icon "button" at bounding box center [9, 9] width 7 height 7
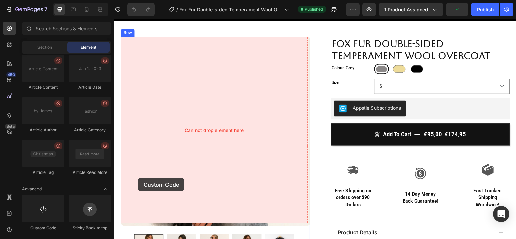
scroll to position [33, 0]
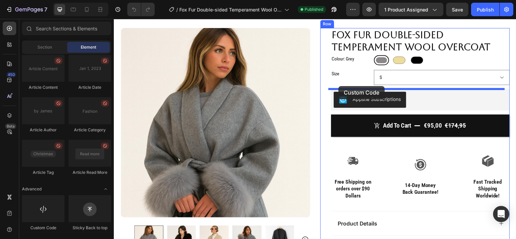
drag, startPoint x: 153, startPoint y: 238, endPoint x: 340, endPoint y: 87, distance: 240.4
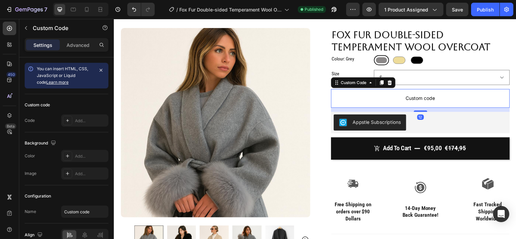
click at [371, 97] on span "Custom code" at bounding box center [423, 99] width 180 height 8
click at [86, 119] on div "Add..." at bounding box center [91, 121] width 32 height 6
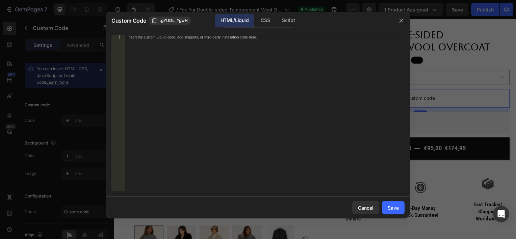
click at [176, 37] on div "Insert the custom Liquid code, add snippets, or third-party installation code h…" at bounding box center [251, 37] width 246 height 4
paste textarea "<script type="text/javascript" async="" src="https://app.kiwisizing.com/web/js/…"
type textarea "<script type="text/javascript" async="" src="https://app.kiwisizing.com/web/js/…"
click at [396, 209] on div "Save" at bounding box center [393, 207] width 11 height 7
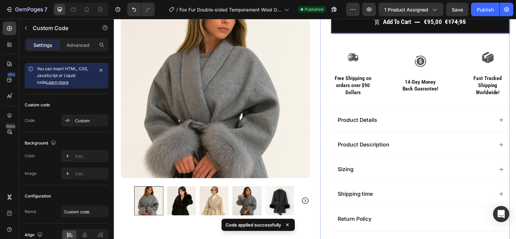
scroll to position [162, 0]
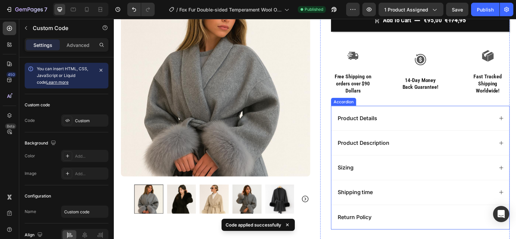
click at [361, 174] on div "Sizing" at bounding box center [422, 168] width 179 height 25
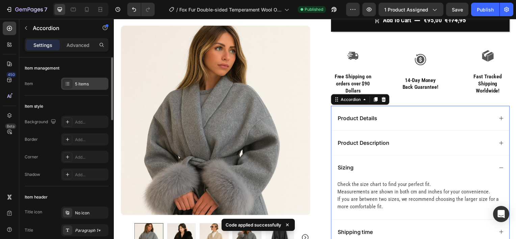
click at [78, 88] on div "5 items" at bounding box center [84, 84] width 47 height 12
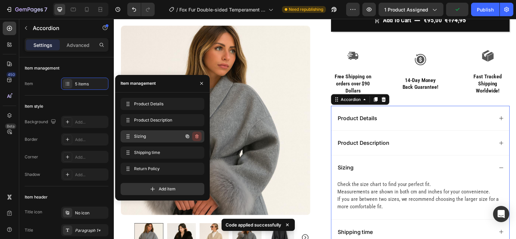
click at [193, 136] on button "button" at bounding box center [196, 136] width 9 height 9
click at [193, 136] on div "Delete" at bounding box center [192, 136] width 13 height 6
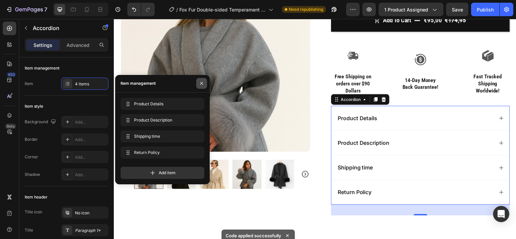
click at [201, 81] on icon "button" at bounding box center [201, 83] width 5 height 5
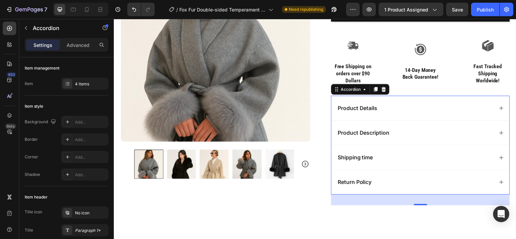
scroll to position [164, 0]
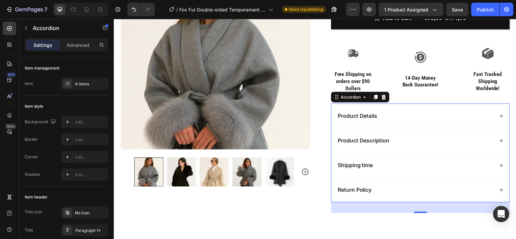
click at [394, 140] on div "Product Description" at bounding box center [417, 141] width 158 height 9
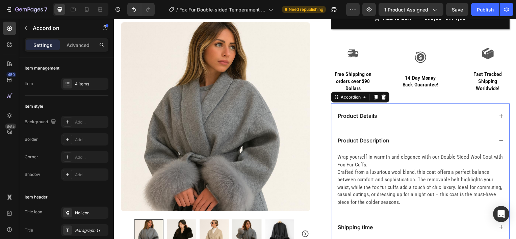
click at [395, 140] on div "Product Description" at bounding box center [417, 141] width 158 height 9
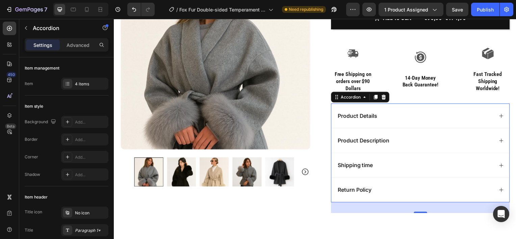
click at [387, 115] on div "Product Details" at bounding box center [417, 116] width 158 height 9
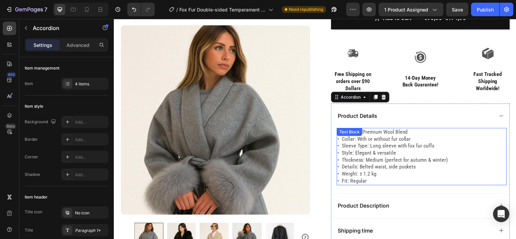
click at [358, 181] on p "• Sleeve Type: Long sleeve with fox fur cuffs • Style: Elegant & versatile • Th…" at bounding box center [424, 165] width 170 height 42
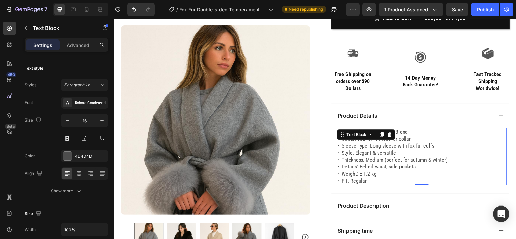
click at [364, 182] on p "• Sleeve Type: Long sleeve with fox fur cuffs • Style: Elegant & versatile • Th…" at bounding box center [424, 165] width 170 height 42
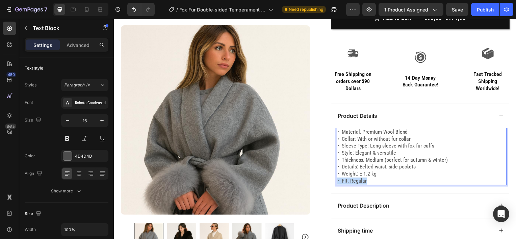
drag, startPoint x: 364, startPoint y: 182, endPoint x: 334, endPoint y: 183, distance: 29.8
click at [334, 183] on div "• Material: Premium Wool Blend • Collar: With or without fur collar • Sleeve Ty…" at bounding box center [422, 162] width 179 height 66
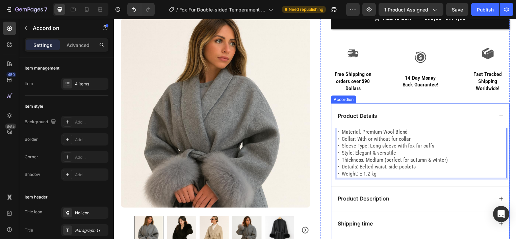
click at [400, 116] on div "Product Details" at bounding box center [417, 116] width 158 height 9
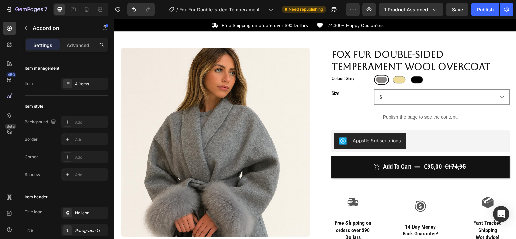
scroll to position [13, 0]
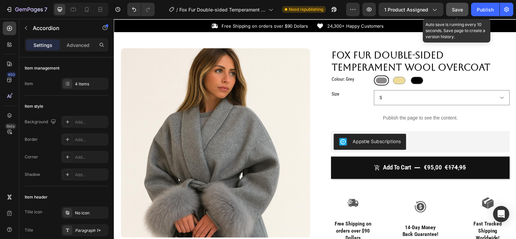
click at [453, 9] on span "Save" at bounding box center [457, 10] width 11 height 6
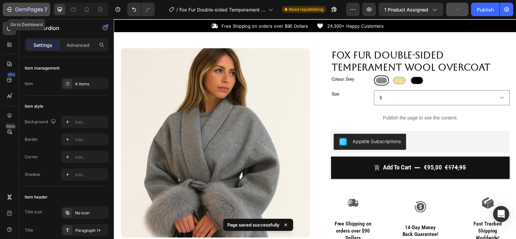
click at [16, 7] on icon "button" at bounding box center [29, 10] width 28 height 6
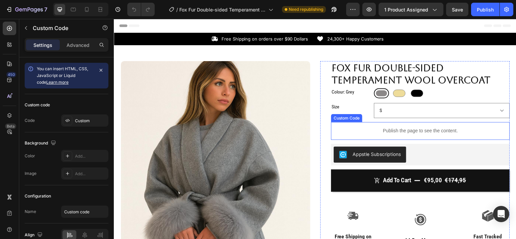
click at [377, 135] on div "Publish the page to see the content." at bounding box center [423, 132] width 180 height 18
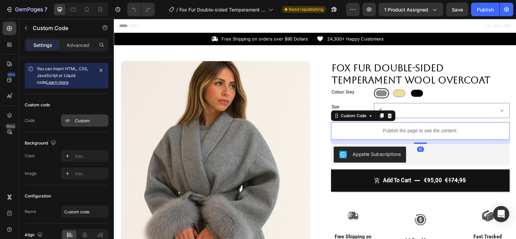
click at [68, 116] on div at bounding box center [67, 120] width 9 height 9
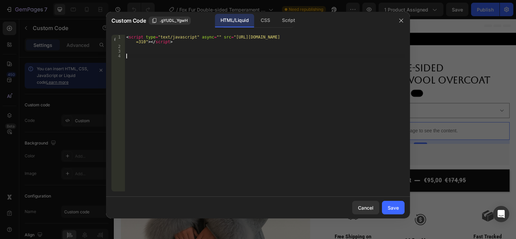
click at [158, 57] on div "< script type = "text/javascript" async = "" src = "[URL][DOMAIN_NAME] =310" > …" at bounding box center [265, 120] width 280 height 171
paste textarea "<!-- END KiwiSizing code !-->"
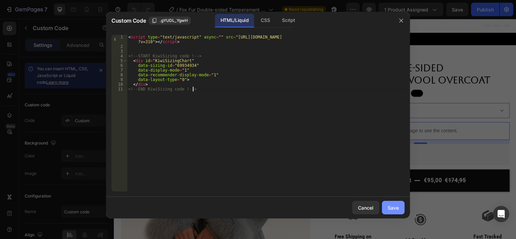
click at [396, 211] on div "Save" at bounding box center [393, 207] width 11 height 7
type textarea "</div> <!-- END KiwiSizing code !-->"
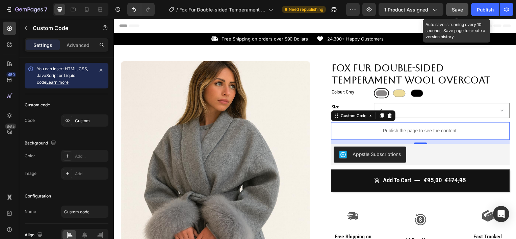
click at [462, 12] on span "Save" at bounding box center [457, 10] width 11 height 6
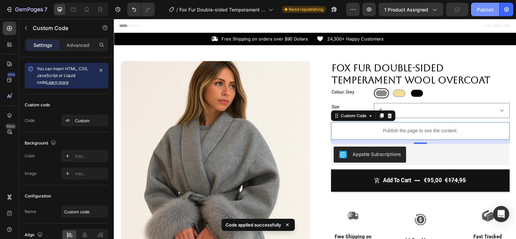
click at [480, 10] on div "Publish" at bounding box center [485, 9] width 17 height 7
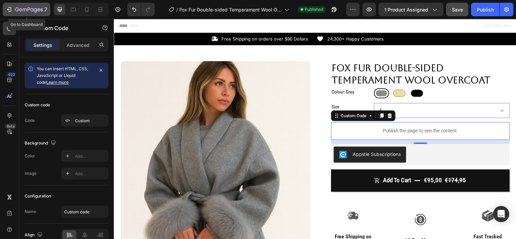
click at [12, 8] on icon "button" at bounding box center [9, 9] width 7 height 7
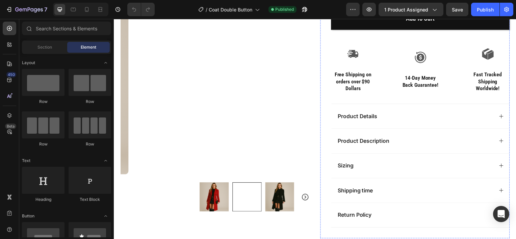
scroll to position [193, 0]
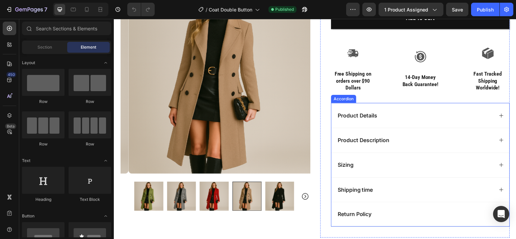
click at [373, 163] on div "Sizing" at bounding box center [417, 166] width 158 height 9
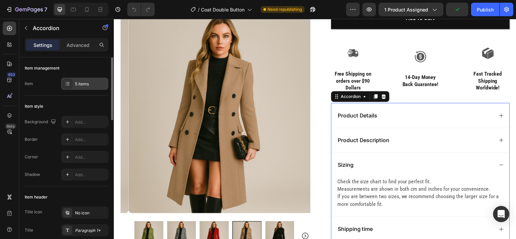
click at [85, 78] on div "5 items" at bounding box center [84, 84] width 47 height 12
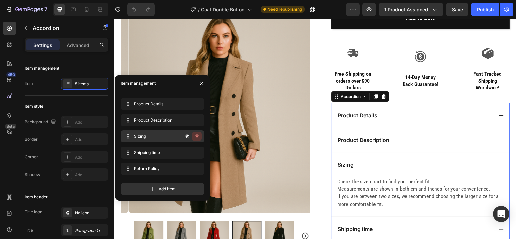
click at [198, 136] on icon "button" at bounding box center [196, 136] width 5 height 5
click at [197, 136] on div "Delete" at bounding box center [192, 136] width 13 height 6
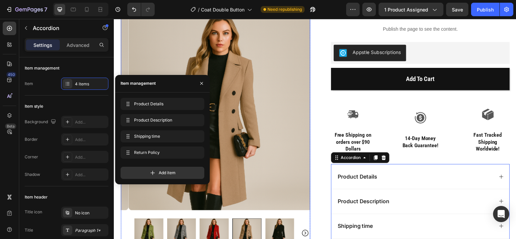
scroll to position [133, 0]
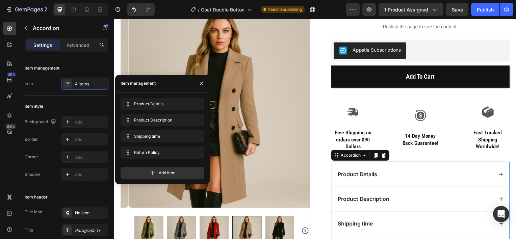
click at [277, 226] on img at bounding box center [280, 232] width 29 height 29
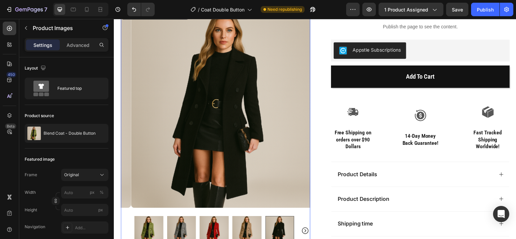
click at [302, 231] on icon "Carousel Next Arrow" at bounding box center [306, 232] width 8 height 8
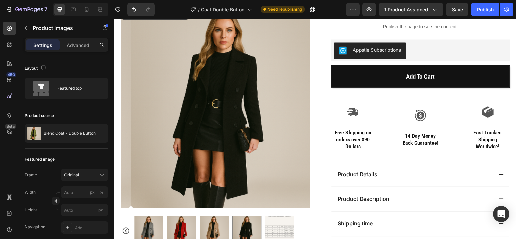
click at [281, 226] on img at bounding box center [280, 232] width 29 height 29
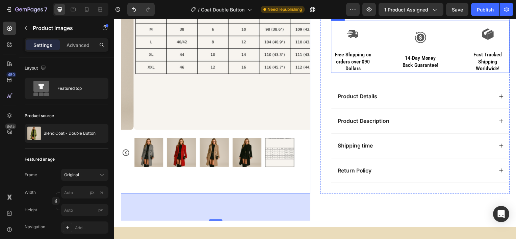
scroll to position [212, 0]
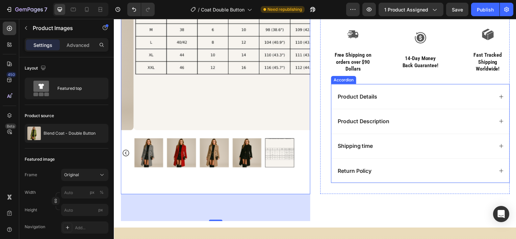
click at [390, 93] on div "Product Details" at bounding box center [417, 97] width 158 height 9
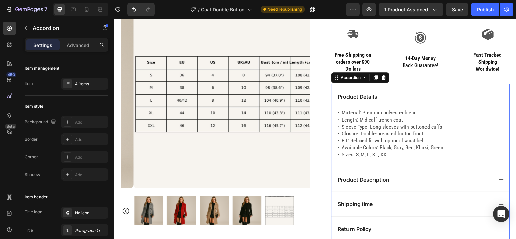
click at [392, 97] on div "Product Details" at bounding box center [417, 97] width 158 height 9
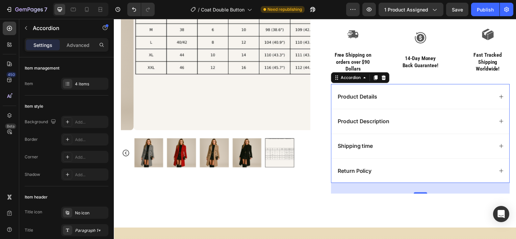
click at [397, 123] on div "Product Description" at bounding box center [417, 122] width 158 height 9
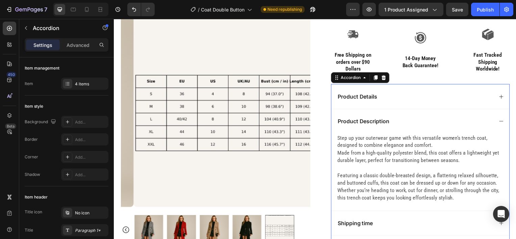
click at [397, 123] on div "Product Description" at bounding box center [417, 122] width 158 height 9
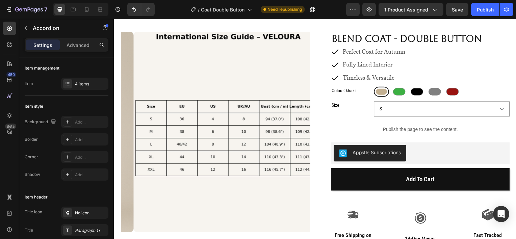
scroll to position [0, 0]
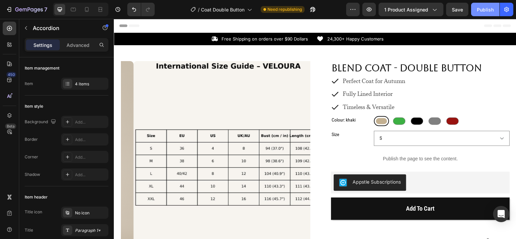
click at [477, 8] on button "Publish" at bounding box center [485, 10] width 28 height 14
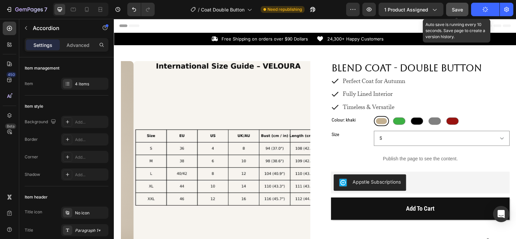
click at [458, 7] on span "Save" at bounding box center [457, 10] width 11 height 6
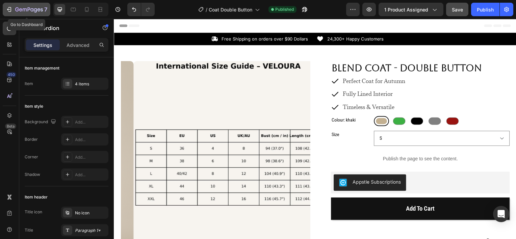
click at [14, 9] on div "7" at bounding box center [27, 9] width 42 height 8
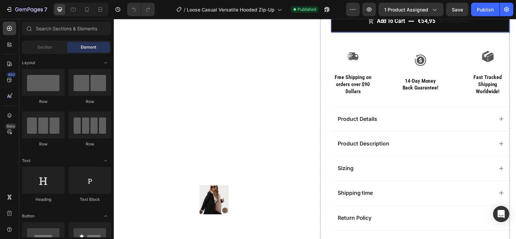
scroll to position [205, 0]
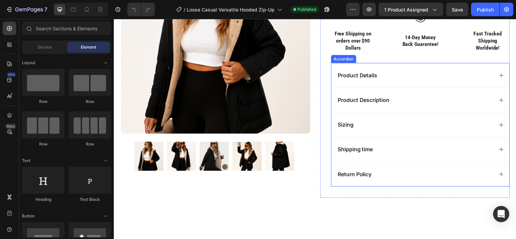
click at [385, 120] on div "Sizing" at bounding box center [422, 125] width 179 height 25
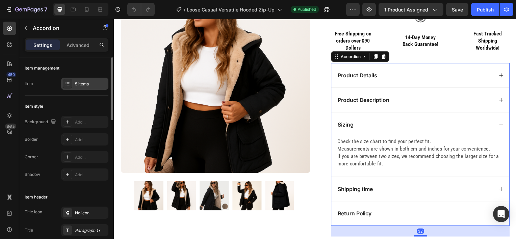
click at [83, 87] on div "5 items" at bounding box center [91, 84] width 32 height 6
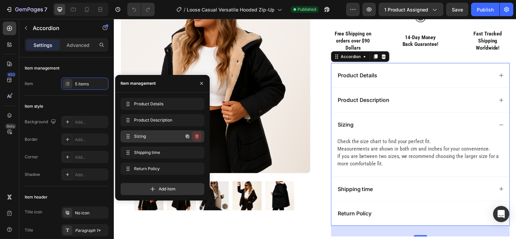
click at [195, 137] on icon "button" at bounding box center [196, 136] width 5 height 5
click at [195, 137] on div "Delete" at bounding box center [192, 136] width 13 height 6
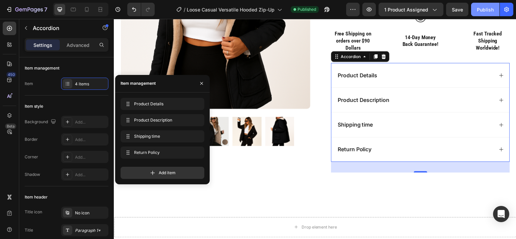
click at [487, 11] on div "Publish" at bounding box center [485, 9] width 17 height 7
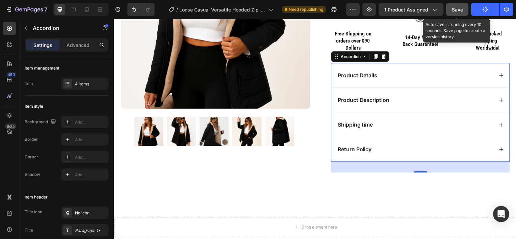
click at [460, 11] on span "Save" at bounding box center [457, 10] width 11 height 6
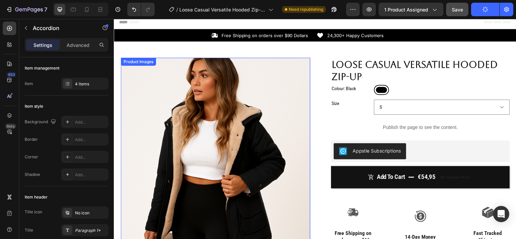
scroll to position [0, 0]
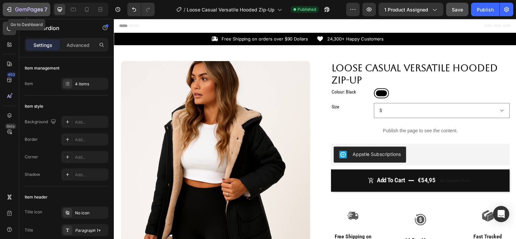
click at [5, 8] on button "7" at bounding box center [27, 10] width 48 height 14
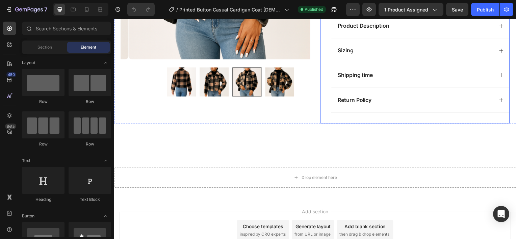
scroll to position [318, 0]
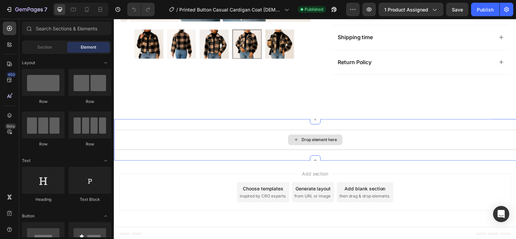
click at [367, 137] on div "Drop element here" at bounding box center [317, 140] width 406 height 20
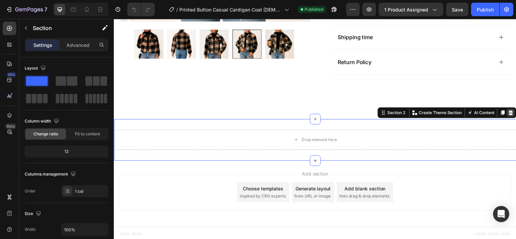
click at [511, 111] on icon at bounding box center [513, 113] width 5 height 5
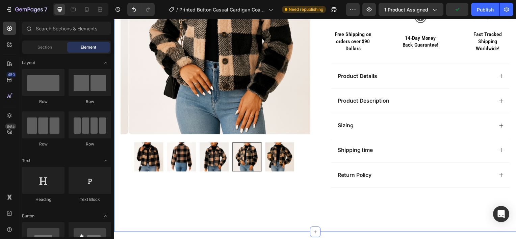
scroll to position [196, 0]
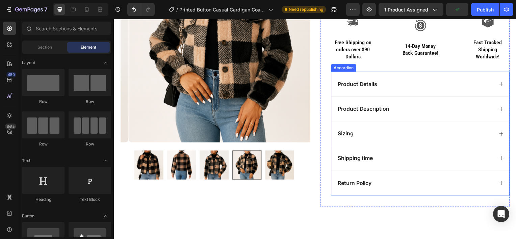
click at [397, 135] on div "Sizing" at bounding box center [417, 134] width 158 height 9
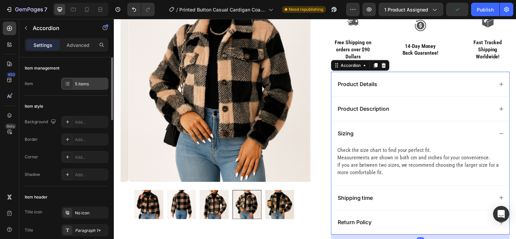
click at [82, 89] on div "5 items" at bounding box center [84, 84] width 47 height 12
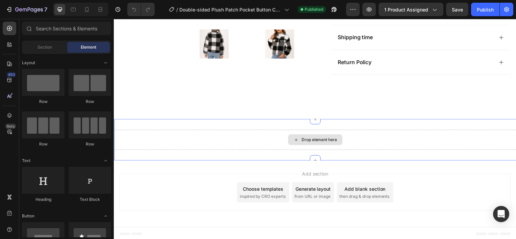
scroll to position [330, 0]
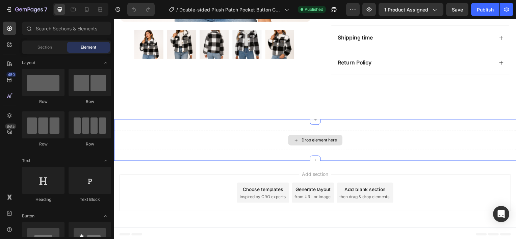
click at [369, 137] on div "Drop element here" at bounding box center [317, 141] width 406 height 20
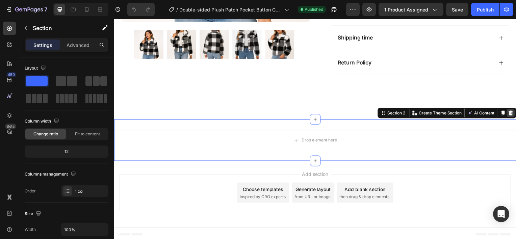
click at [512, 111] on icon at bounding box center [514, 113] width 4 height 5
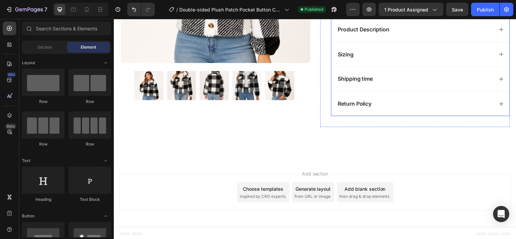
click at [379, 82] on div "Shipping time" at bounding box center [417, 79] width 158 height 9
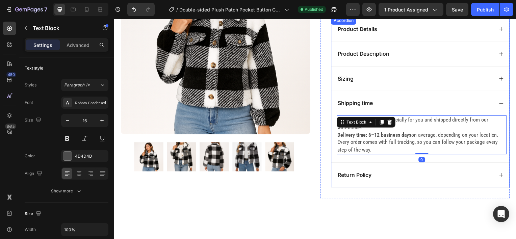
scroll to position [234, 0]
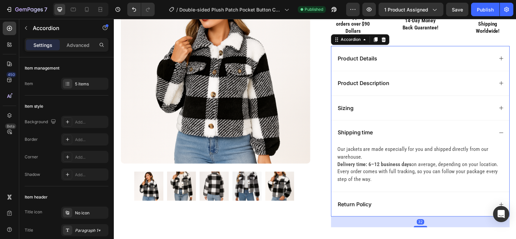
click at [337, 103] on div "Sizing" at bounding box center [422, 108] width 179 height 25
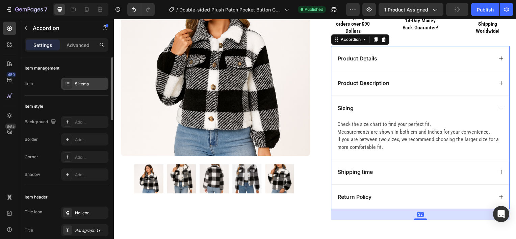
click at [80, 84] on div "5 items" at bounding box center [91, 84] width 32 height 6
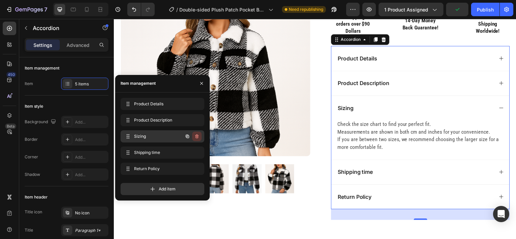
click at [198, 137] on icon "button" at bounding box center [196, 136] width 5 height 5
click at [198, 137] on div "Delete" at bounding box center [192, 136] width 13 height 6
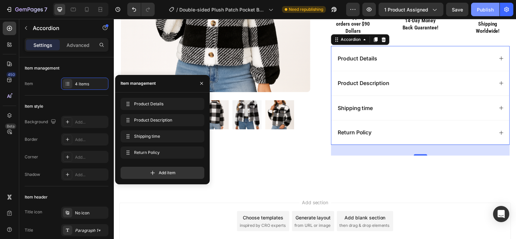
click at [479, 8] on div "Publish" at bounding box center [485, 9] width 17 height 7
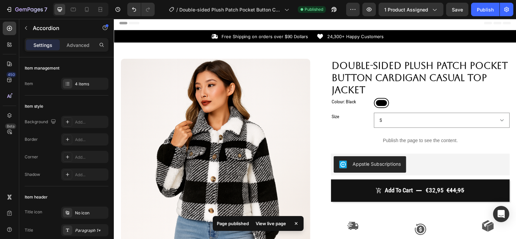
scroll to position [0, 0]
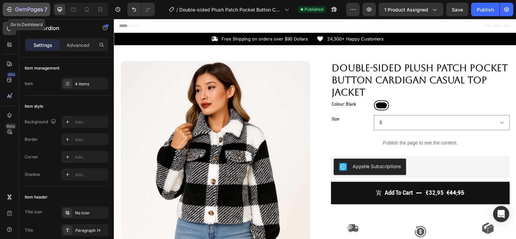
click at [27, 13] on icon "button" at bounding box center [29, 10] width 28 height 6
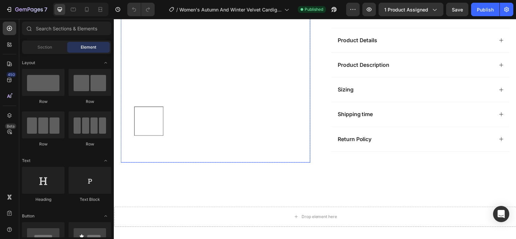
scroll to position [242, 0]
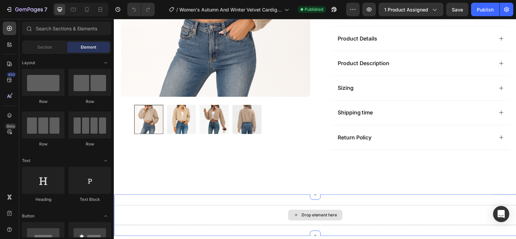
click at [289, 217] on div "Drop element here" at bounding box center [316, 216] width 55 height 11
click at [421, 208] on div "Drop element here" at bounding box center [317, 216] width 406 height 20
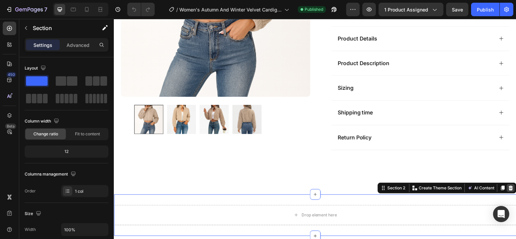
click at [511, 187] on icon at bounding box center [513, 189] width 5 height 5
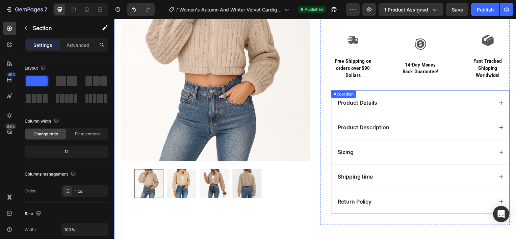
scroll to position [175, 0]
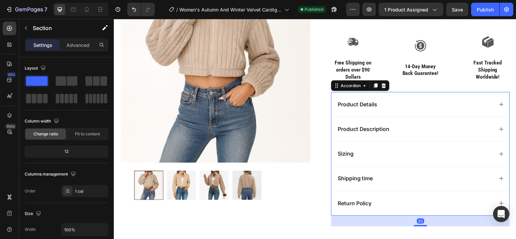
click at [379, 155] on div "Sizing" at bounding box center [417, 154] width 158 height 9
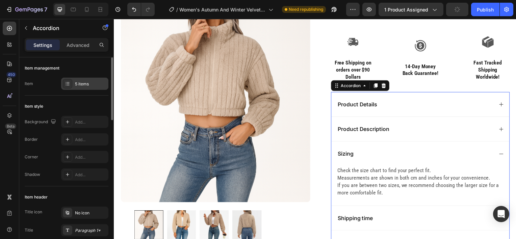
click at [81, 78] on div "5 items" at bounding box center [84, 84] width 47 height 12
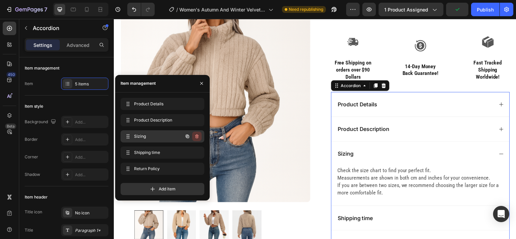
click at [198, 139] on icon "button" at bounding box center [196, 136] width 5 height 5
click at [198, 138] on div "Delete" at bounding box center [192, 136] width 13 height 6
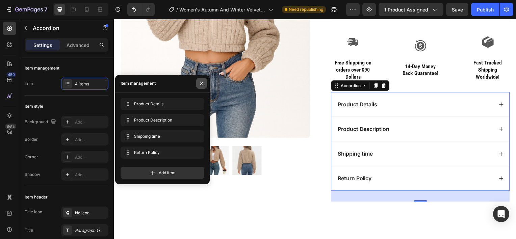
click at [200, 86] on icon "button" at bounding box center [201, 83] width 5 height 5
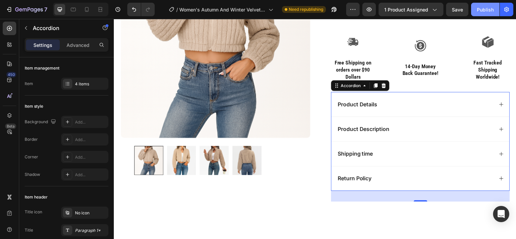
click at [484, 9] on div "Publish" at bounding box center [485, 9] width 17 height 7
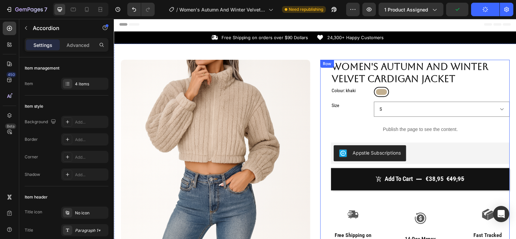
scroll to position [0, 0]
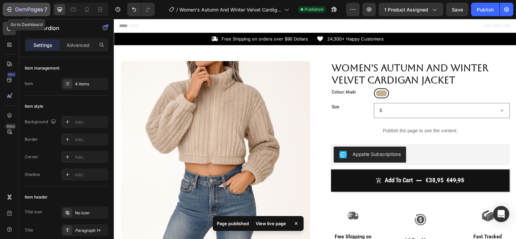
click at [28, 10] on icon "button" at bounding box center [29, 9] width 3 height 4
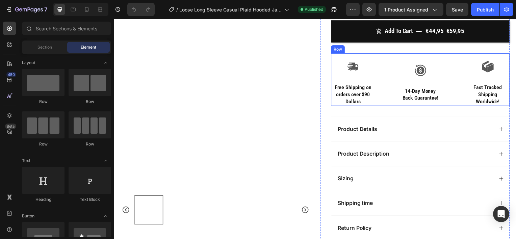
scroll to position [152, 0]
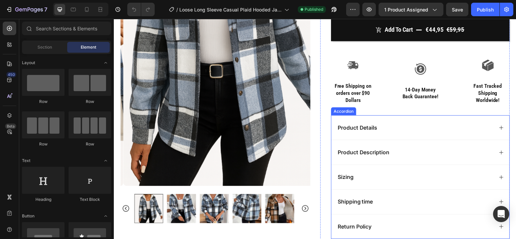
click at [357, 174] on div "Sizing" at bounding box center [417, 178] width 158 height 9
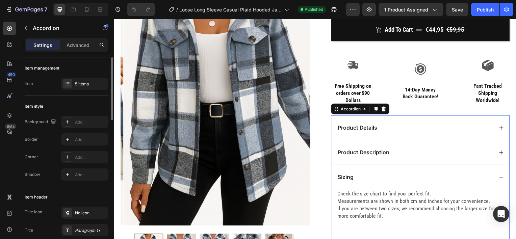
click at [78, 95] on div "Item management Item 5 items" at bounding box center [67, 76] width 84 height 38
click at [82, 87] on div "5 items" at bounding box center [84, 84] width 47 height 12
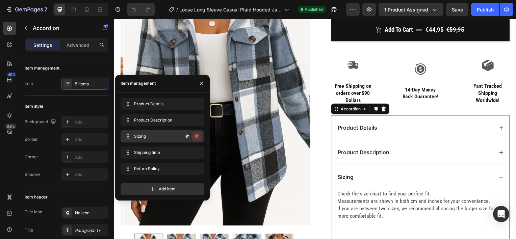
click at [196, 135] on icon "button" at bounding box center [196, 137] width 3 height 4
click at [196, 135] on div "Delete" at bounding box center [192, 136] width 13 height 6
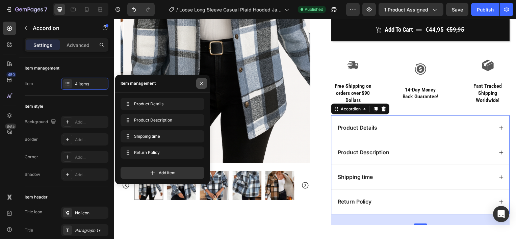
drag, startPoint x: 201, startPoint y: 84, endPoint x: 187, endPoint y: 100, distance: 21.3
click at [201, 84] on icon "button" at bounding box center [201, 83] width 5 height 5
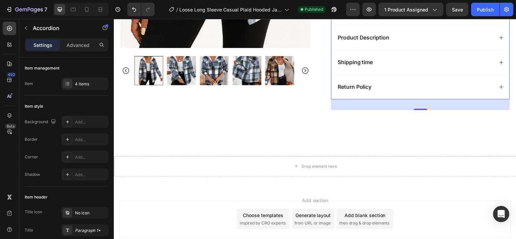
scroll to position [293, 0]
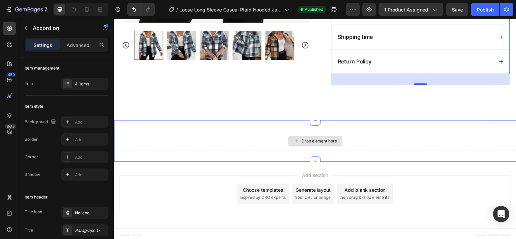
click at [328, 143] on div "Drop element here" at bounding box center [316, 142] width 55 height 11
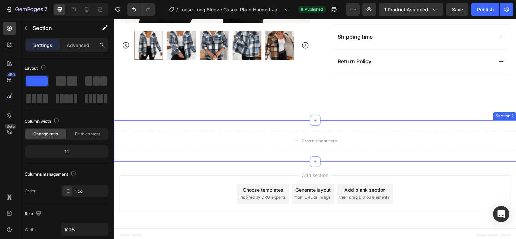
click at [496, 125] on div "Drop element here Section 2" at bounding box center [317, 142] width 406 height 42
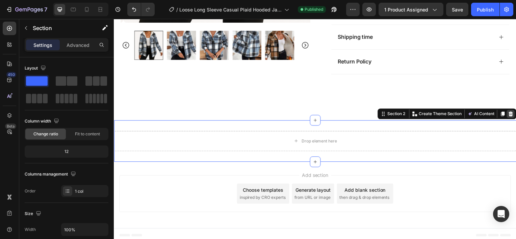
click at [510, 115] on div at bounding box center [514, 115] width 8 height 8
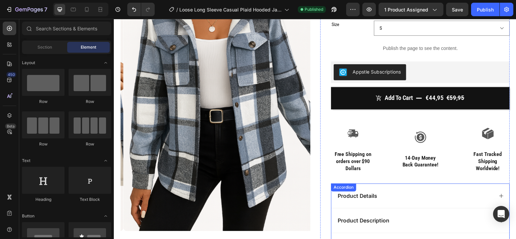
scroll to position [59, 0]
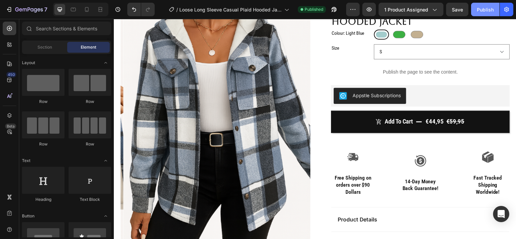
click at [485, 13] on div "Publish" at bounding box center [485, 9] width 17 height 7
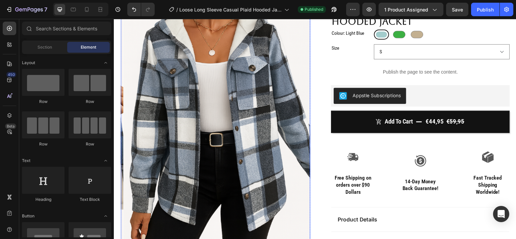
scroll to position [0, 0]
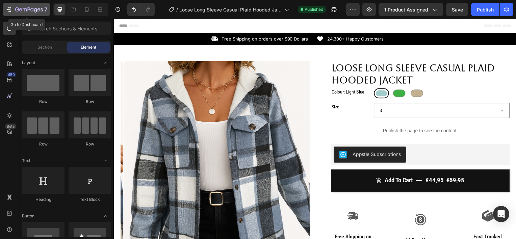
click at [27, 9] on icon "button" at bounding box center [29, 10] width 28 height 6
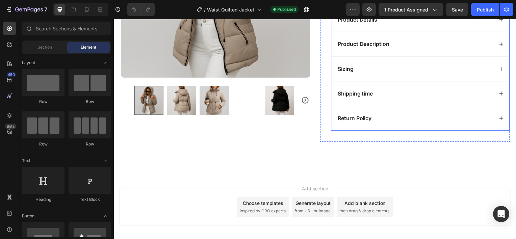
scroll to position [178, 0]
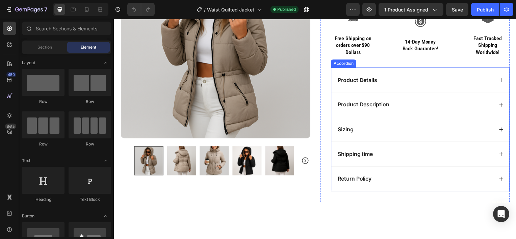
click at [396, 80] on div "Product Details" at bounding box center [417, 80] width 158 height 9
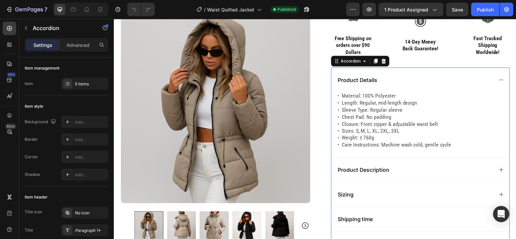
click at [396, 80] on div "Product Details" at bounding box center [417, 80] width 158 height 9
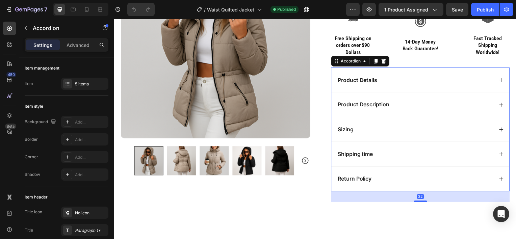
click at [380, 133] on div "Sizing" at bounding box center [417, 130] width 158 height 9
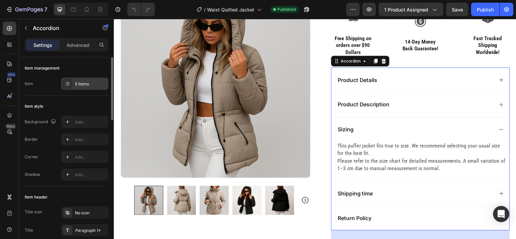
click at [93, 83] on div "5 items" at bounding box center [91, 84] width 32 height 6
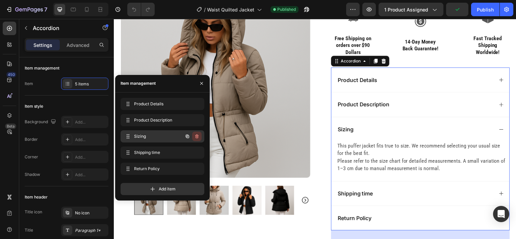
click at [196, 136] on icon "button" at bounding box center [196, 137] width 3 height 4
click at [196, 136] on div "Delete" at bounding box center [192, 136] width 13 height 6
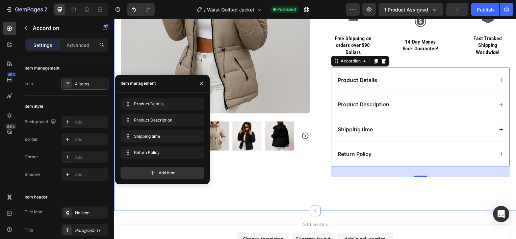
scroll to position [229, 0]
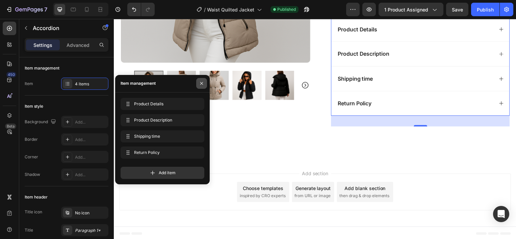
click at [200, 84] on icon "button" at bounding box center [201, 83] width 5 height 5
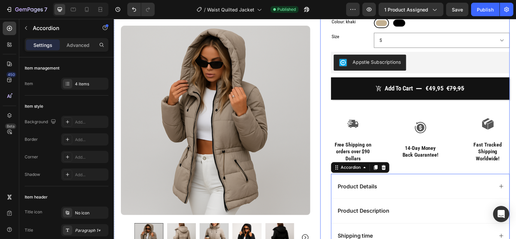
scroll to position [60, 0]
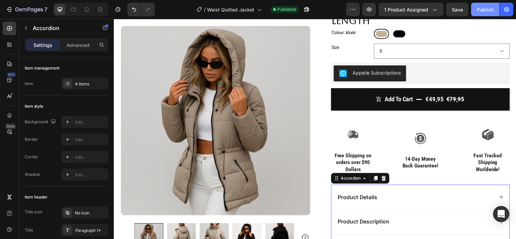
click at [486, 5] on button "Publish" at bounding box center [485, 10] width 28 height 14
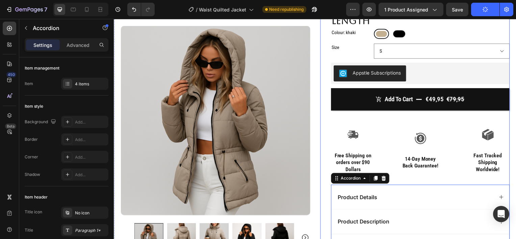
scroll to position [0, 0]
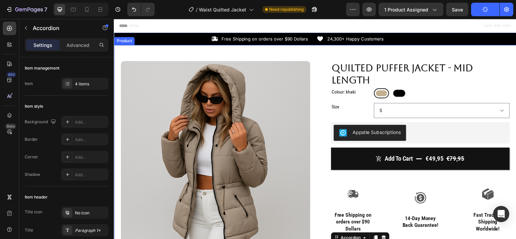
click at [172, 52] on div "Product Images Row Quilted Puffer Jacket - Mid Length Product Title Colour: kha…" at bounding box center [317, 201] width 406 height 312
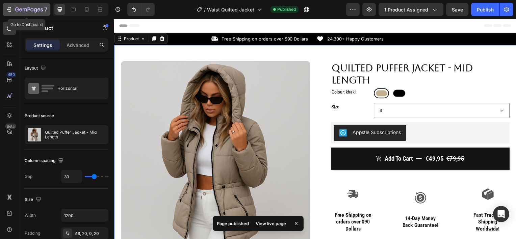
click at [24, 12] on icon "button" at bounding box center [29, 10] width 28 height 6
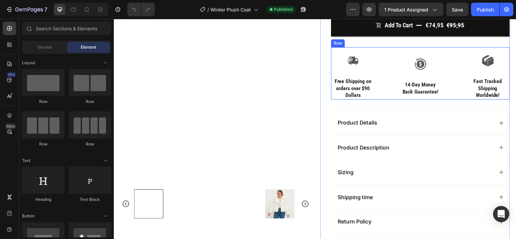
scroll to position [145, 0]
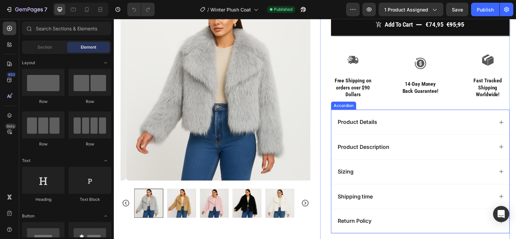
click at [371, 165] on div "Sizing" at bounding box center [422, 172] width 179 height 25
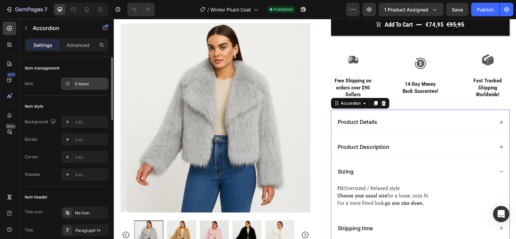
click at [81, 84] on div "5 items" at bounding box center [91, 84] width 32 height 6
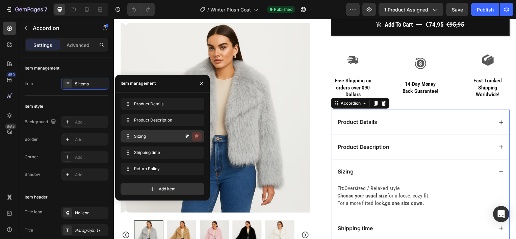
click at [198, 137] on icon "button" at bounding box center [196, 136] width 5 height 5
click at [198, 137] on div "Delete" at bounding box center [192, 136] width 13 height 6
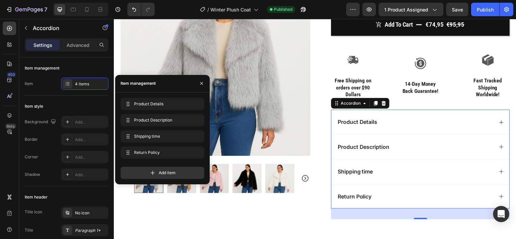
click at [420, 147] on div "Product Description" at bounding box center [417, 147] width 158 height 9
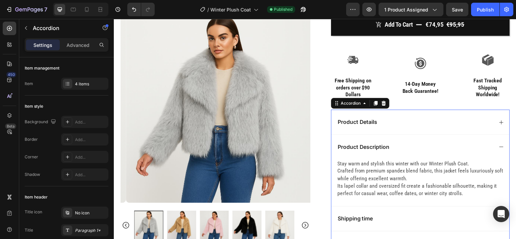
click at [390, 122] on div "Product Details" at bounding box center [417, 122] width 158 height 9
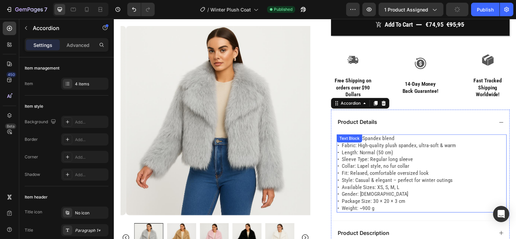
click at [369, 153] on p "• Material: Spandex blend • Fabric: High-quality plush spandex, ultra-soft & wa…" at bounding box center [424, 174] width 170 height 77
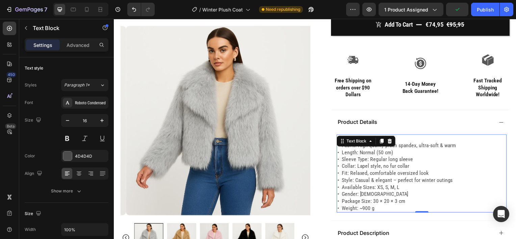
click at [385, 155] on p "• Material: Spandex blend • Fabric: High-quality plush spandex, ultra-soft & wa…" at bounding box center [424, 174] width 170 height 77
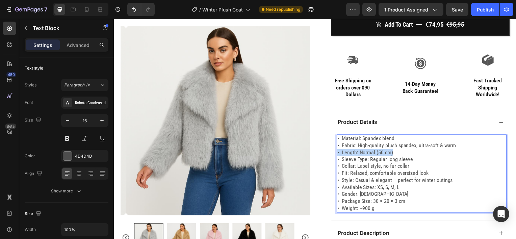
drag, startPoint x: 392, startPoint y: 154, endPoint x: 336, endPoint y: 154, distance: 56.1
click at [339, 154] on p "• Material: Spandex blend • Fabric: High-quality plush spandex, ultra-soft & wa…" at bounding box center [424, 174] width 170 height 77
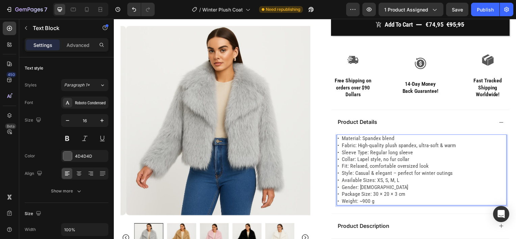
click at [403, 194] on p "• Material: Spandex blend • Fabric: High-quality plush spandex, ultra-soft & wa…" at bounding box center [424, 171] width 170 height 70
drag, startPoint x: 403, startPoint y: 196, endPoint x: 335, endPoint y: 194, distance: 67.6
click at [338, 194] on div "• Material: Spandex blend • Fabric: High-quality plush spandex, ultra-soft & wa…" at bounding box center [423, 171] width 171 height 72
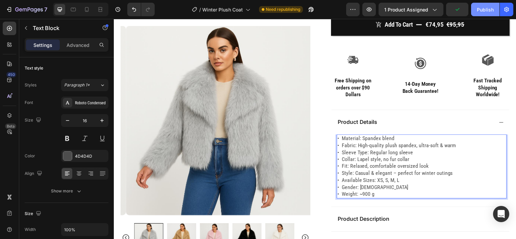
click at [481, 12] on div "Publish" at bounding box center [485, 9] width 17 height 7
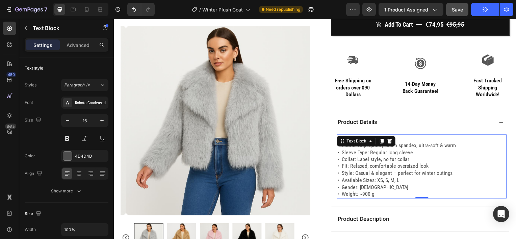
click at [459, 7] on span "Save" at bounding box center [457, 10] width 11 height 6
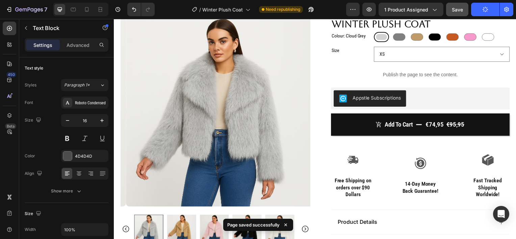
scroll to position [0, 0]
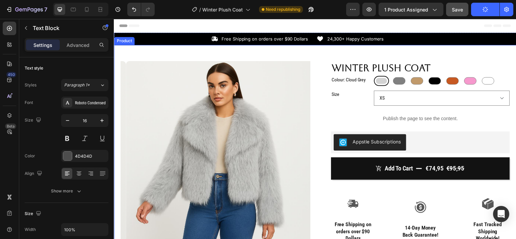
click at [301, 54] on div "Product Images Row Winter Plush Coat Product Title Colour: Cloud Grey Cloud Gre…" at bounding box center [317, 205] width 406 height 321
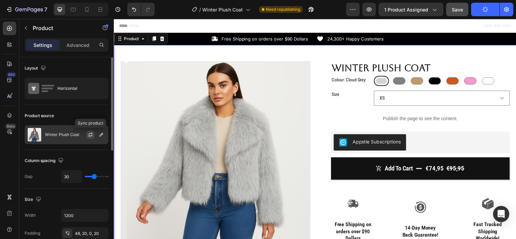
click at [89, 135] on icon "button" at bounding box center [90, 134] width 5 height 5
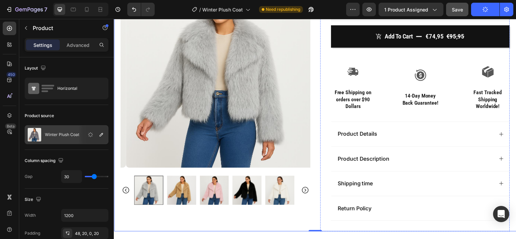
scroll to position [134, 0]
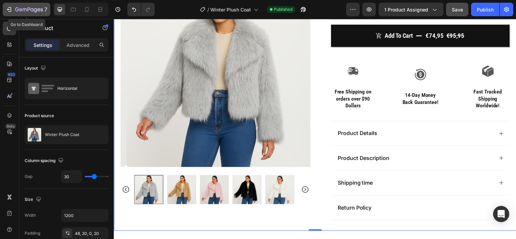
click at [11, 11] on icon "button" at bounding box center [9, 9] width 3 height 5
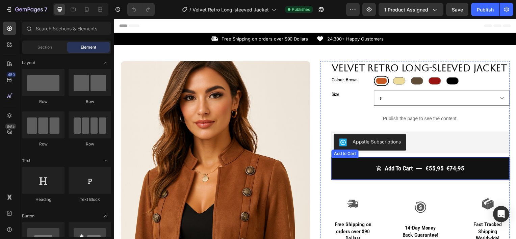
click at [371, 177] on button "Add to Cart €55,95 €74,95" at bounding box center [422, 170] width 179 height 22
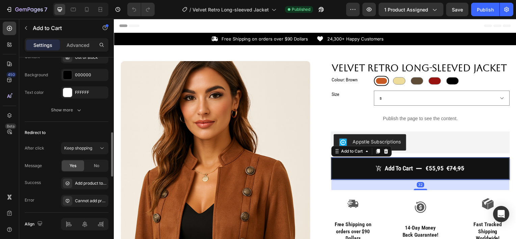
scroll to position [710, 0]
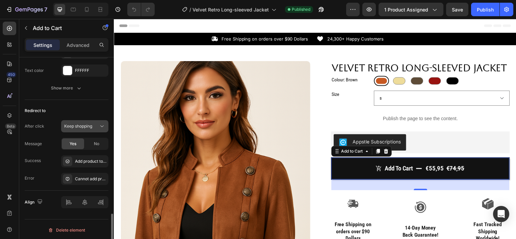
click at [96, 126] on div "Keep shopping" at bounding box center [81, 126] width 34 height 6
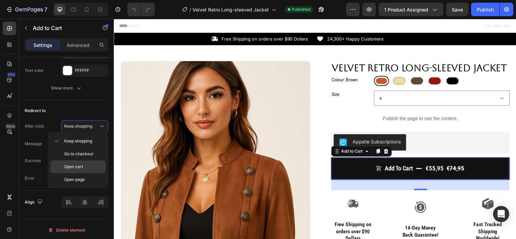
click at [84, 166] on p "Open cart" at bounding box center [83, 167] width 39 height 6
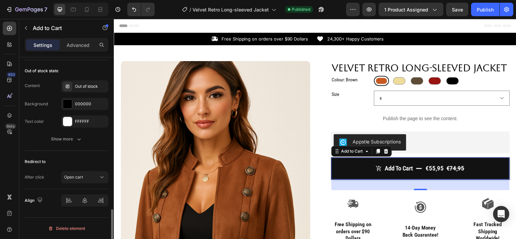
scroll to position [657, 0]
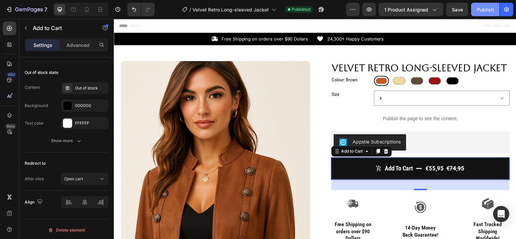
click at [485, 13] on div "Publish" at bounding box center [485, 9] width 17 height 7
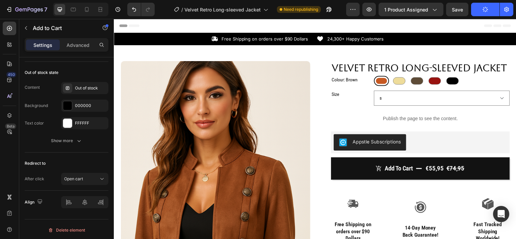
click at [406, 23] on div "Header" at bounding box center [316, 26] width 395 height 14
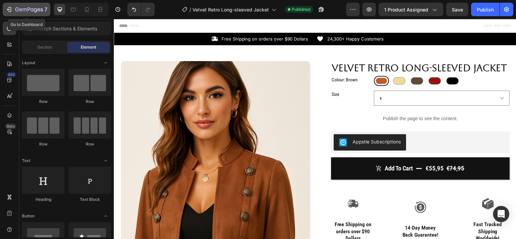
click at [8, 11] on icon "button" at bounding box center [9, 9] width 7 height 7
